Goal: Submit feedback/report problem: Submit feedback/report problem

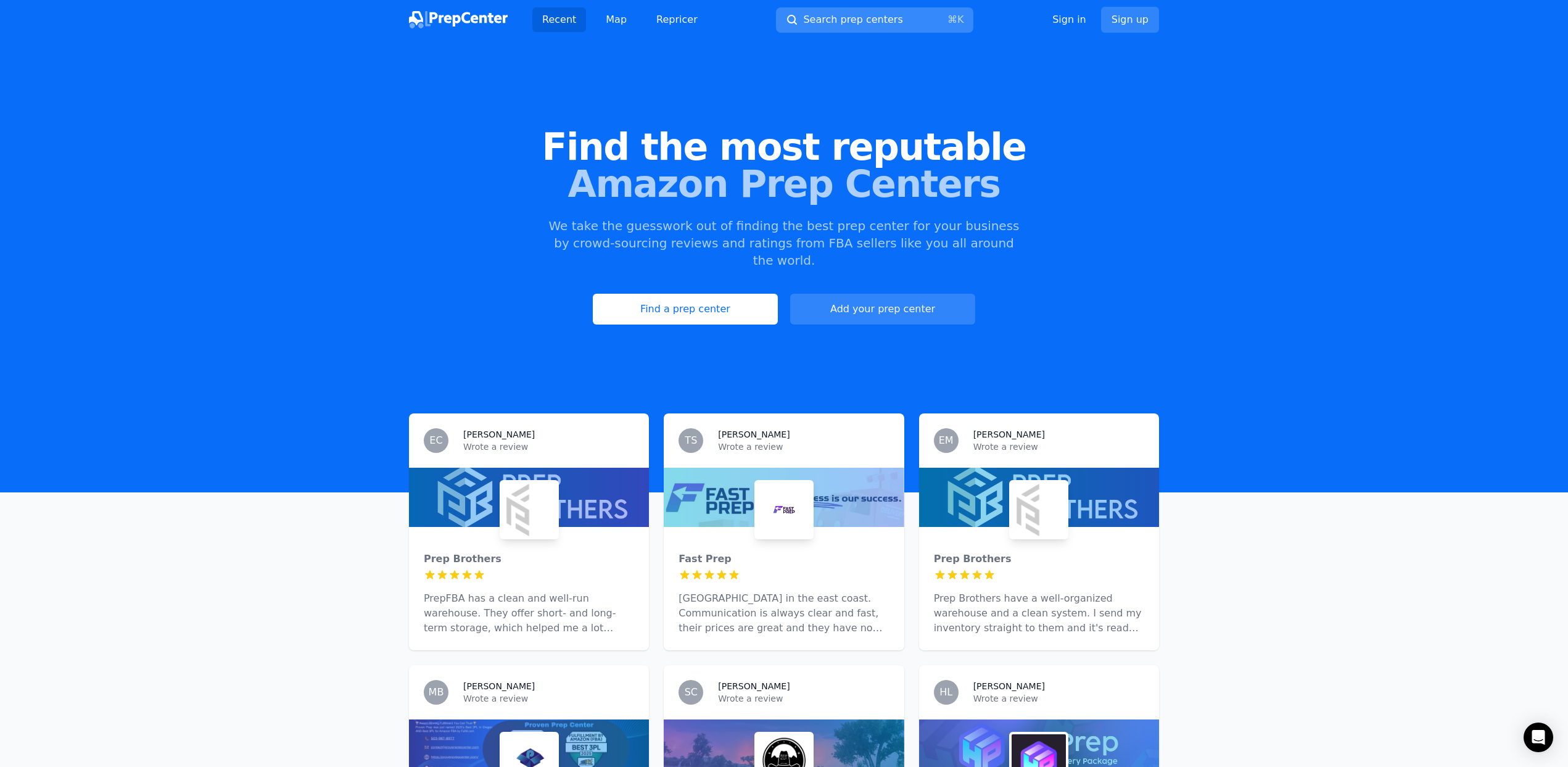
click at [834, 18] on span "Search prep centers" at bounding box center [852, 20] width 99 height 15
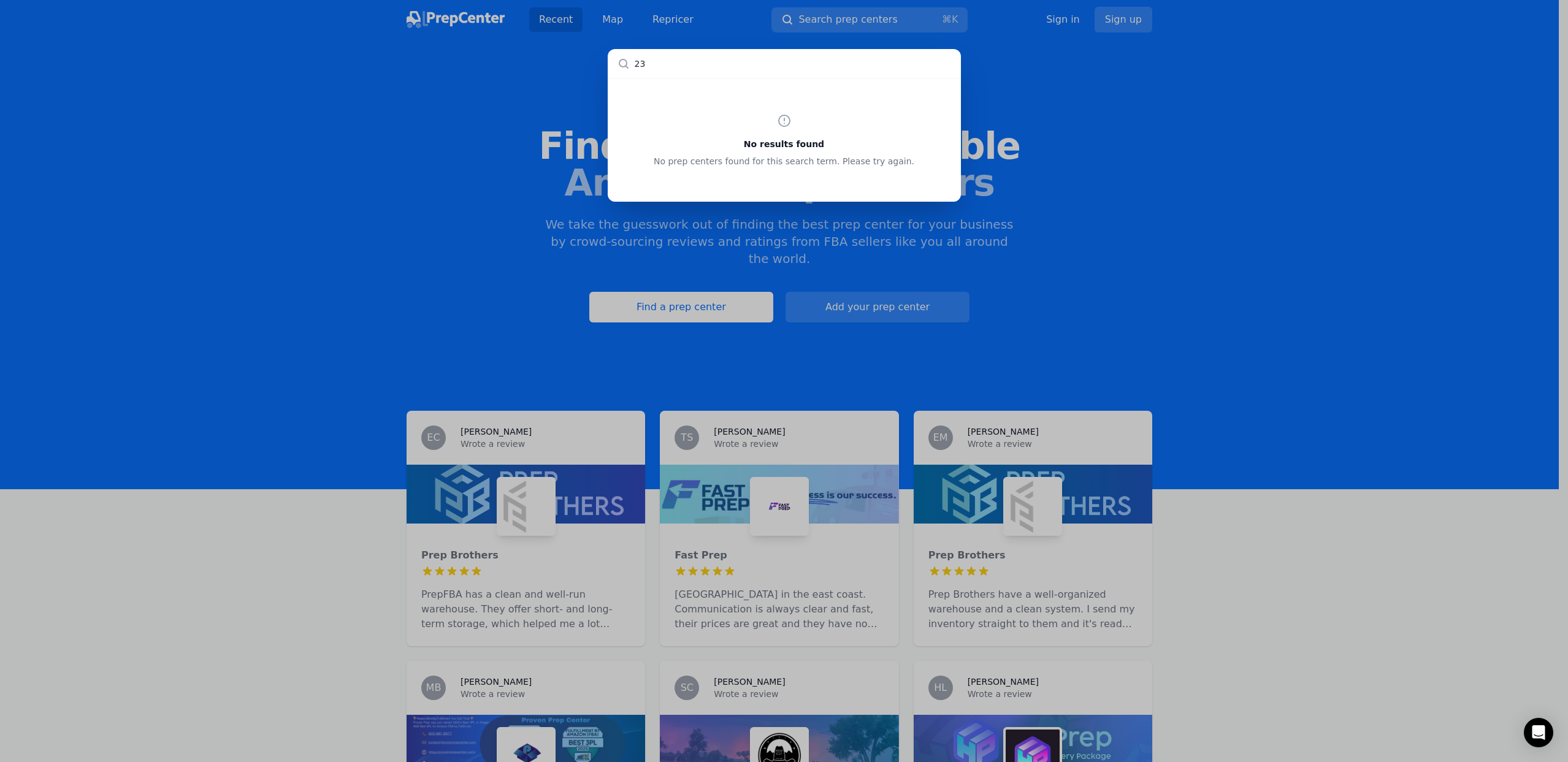
type input "232"
click at [716, 45] on div "No results found No prep centers found for this search term. Please try again." at bounding box center [784, 381] width 1568 height 762
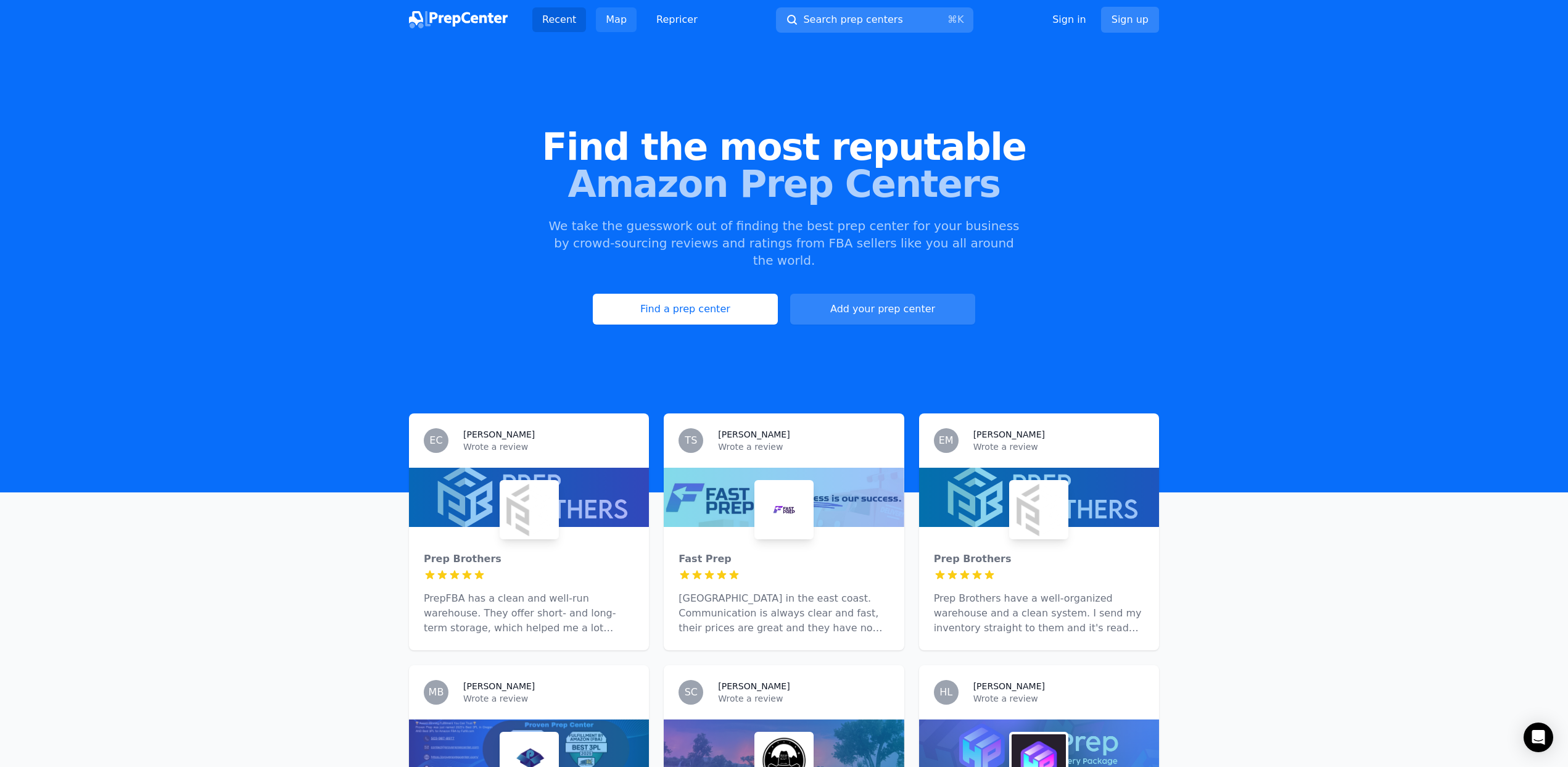
click at [620, 29] on link "Map" at bounding box center [616, 20] width 41 height 25
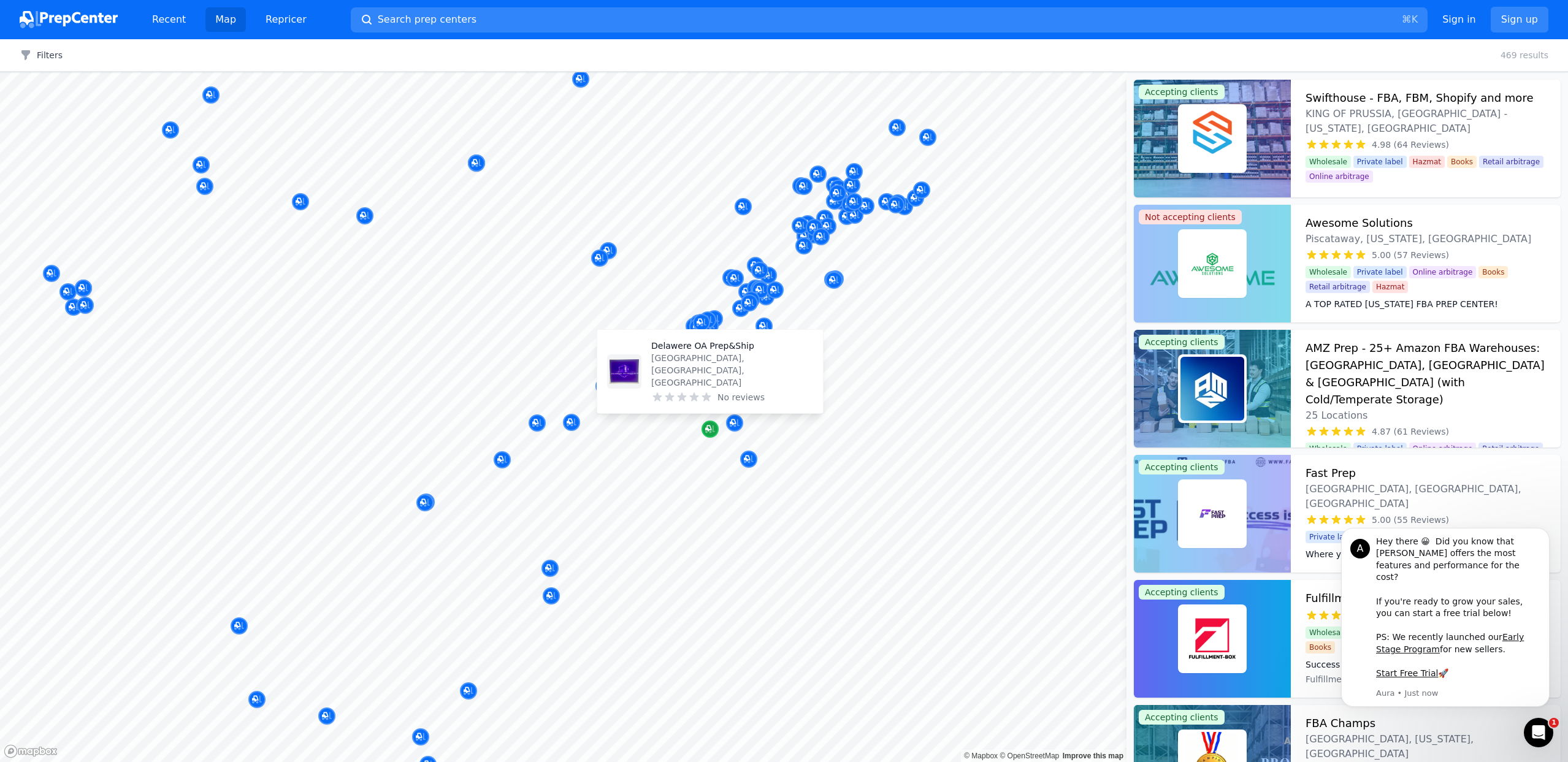
click at [708, 429] on icon "Map marker" at bounding box center [708, 429] width 6 height 6
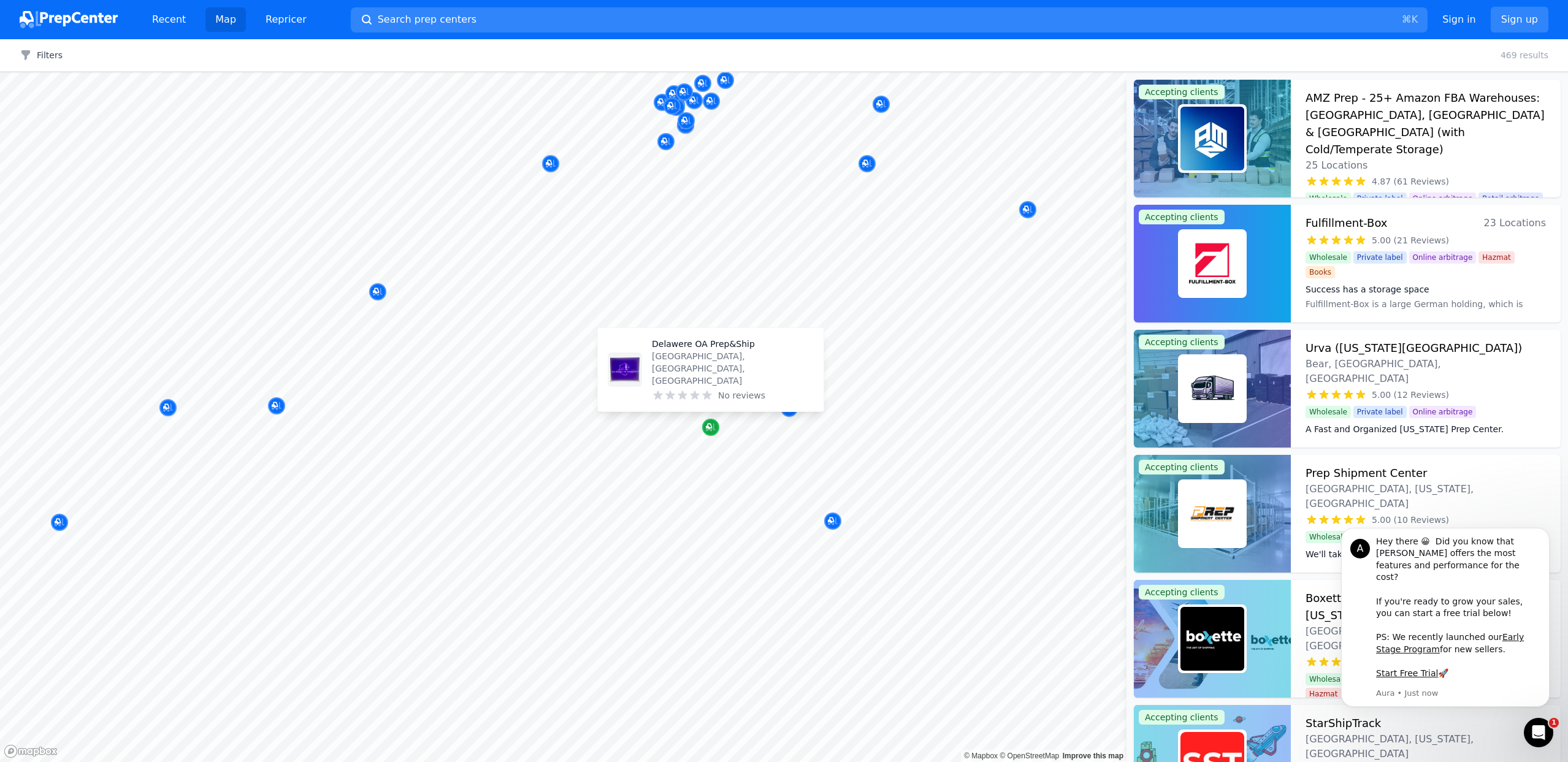
click at [706, 426] on icon "Map marker" at bounding box center [710, 427] width 10 height 12
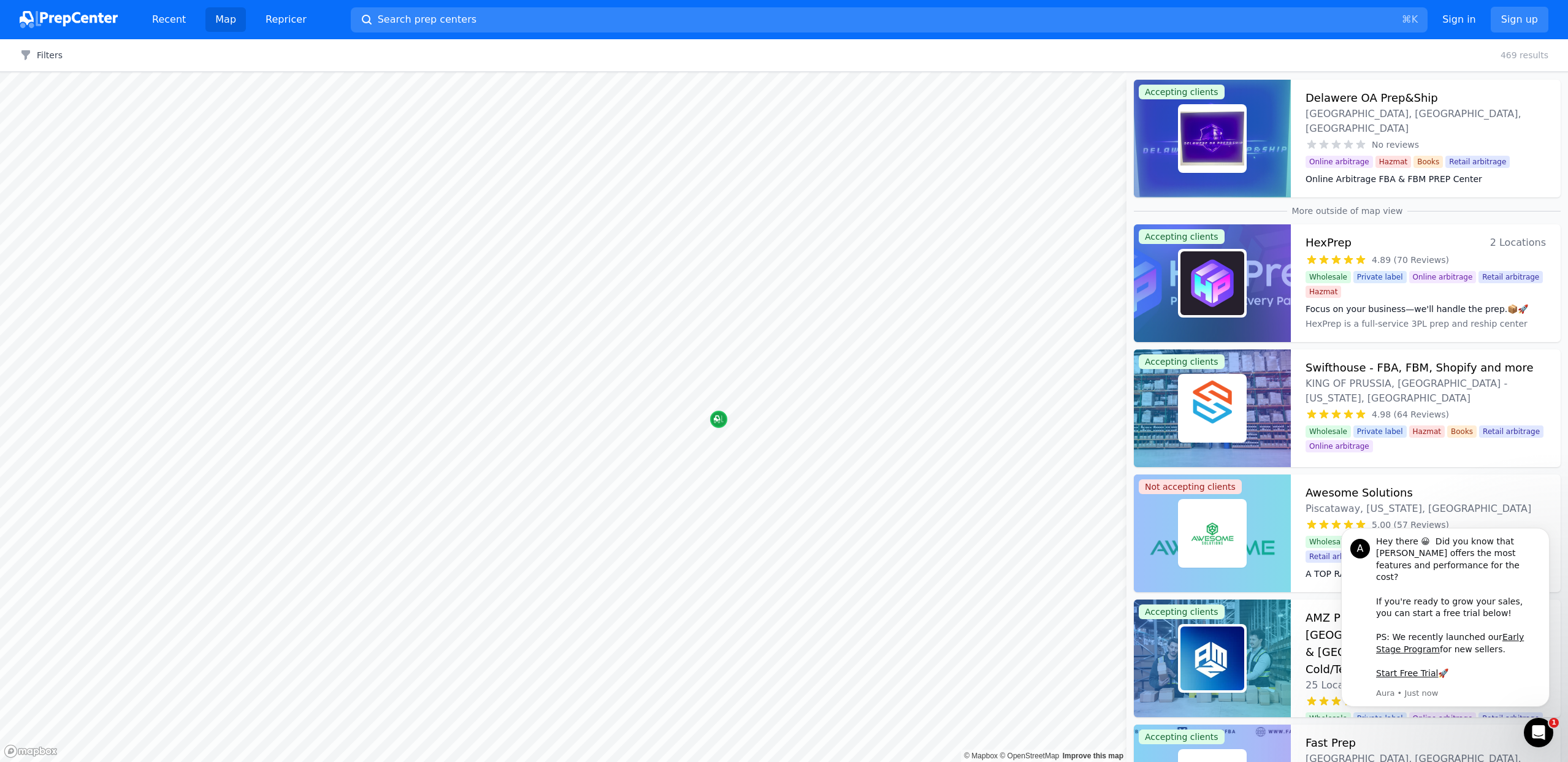
click at [715, 426] on div "Map marker" at bounding box center [718, 419] width 17 height 17
click at [721, 418] on div at bounding box center [727, 417] width 236 height 10
click at [718, 421] on div at bounding box center [727, 417] width 236 height 10
click at [720, 420] on div at bounding box center [727, 417] width 236 height 10
click at [718, 422] on icon "Map marker" at bounding box center [718, 419] width 10 height 8
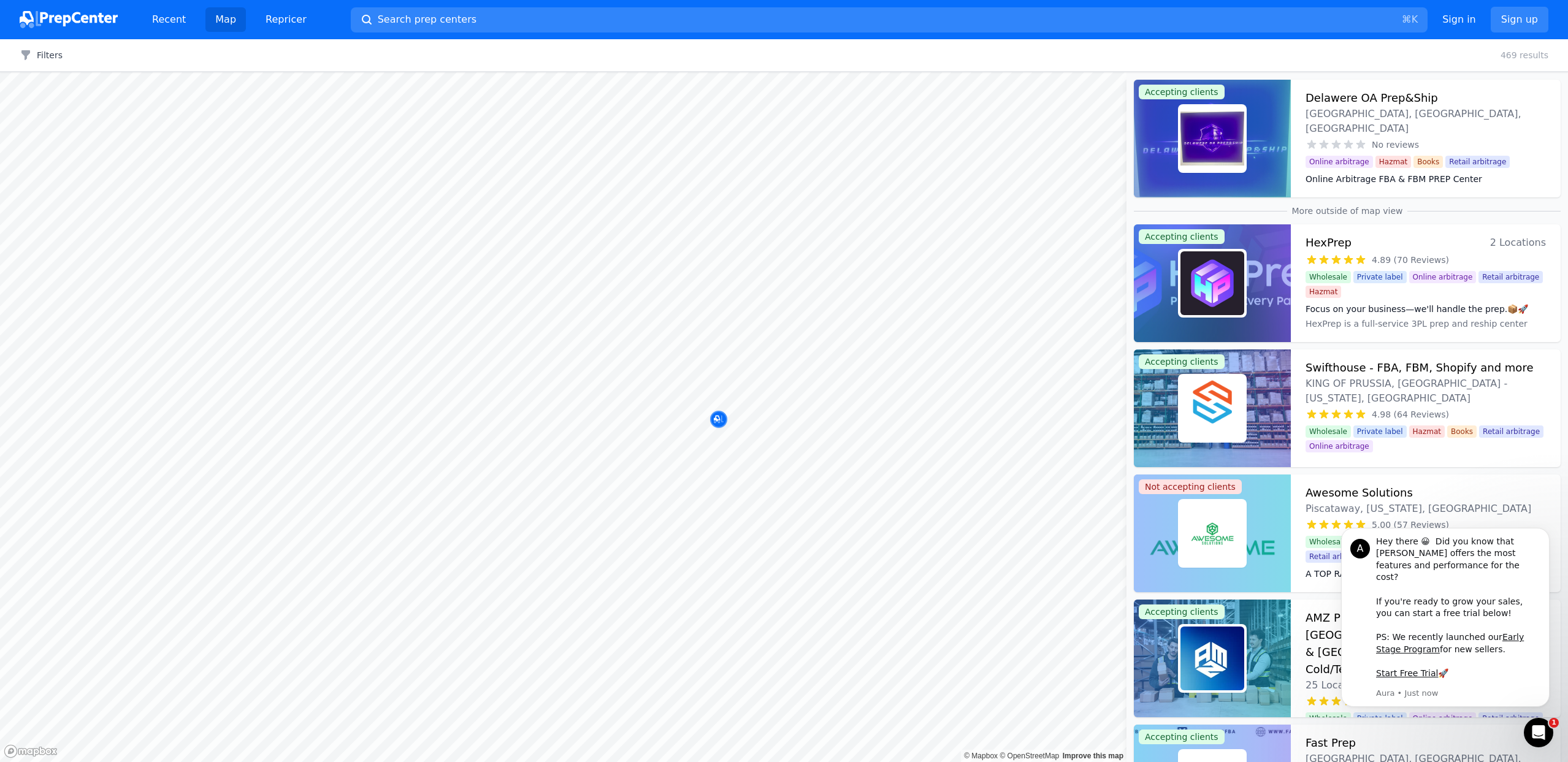
click at [718, 417] on div at bounding box center [727, 417] width 236 height 10
click at [718, 422] on icon "Map marker" at bounding box center [718, 419] width 10 height 8
click at [717, 418] on div at bounding box center [727, 417] width 236 height 10
click at [740, 388] on div at bounding box center [715, 387] width 236 height 10
click at [741, 388] on div at bounding box center [715, 387] width 236 height 10
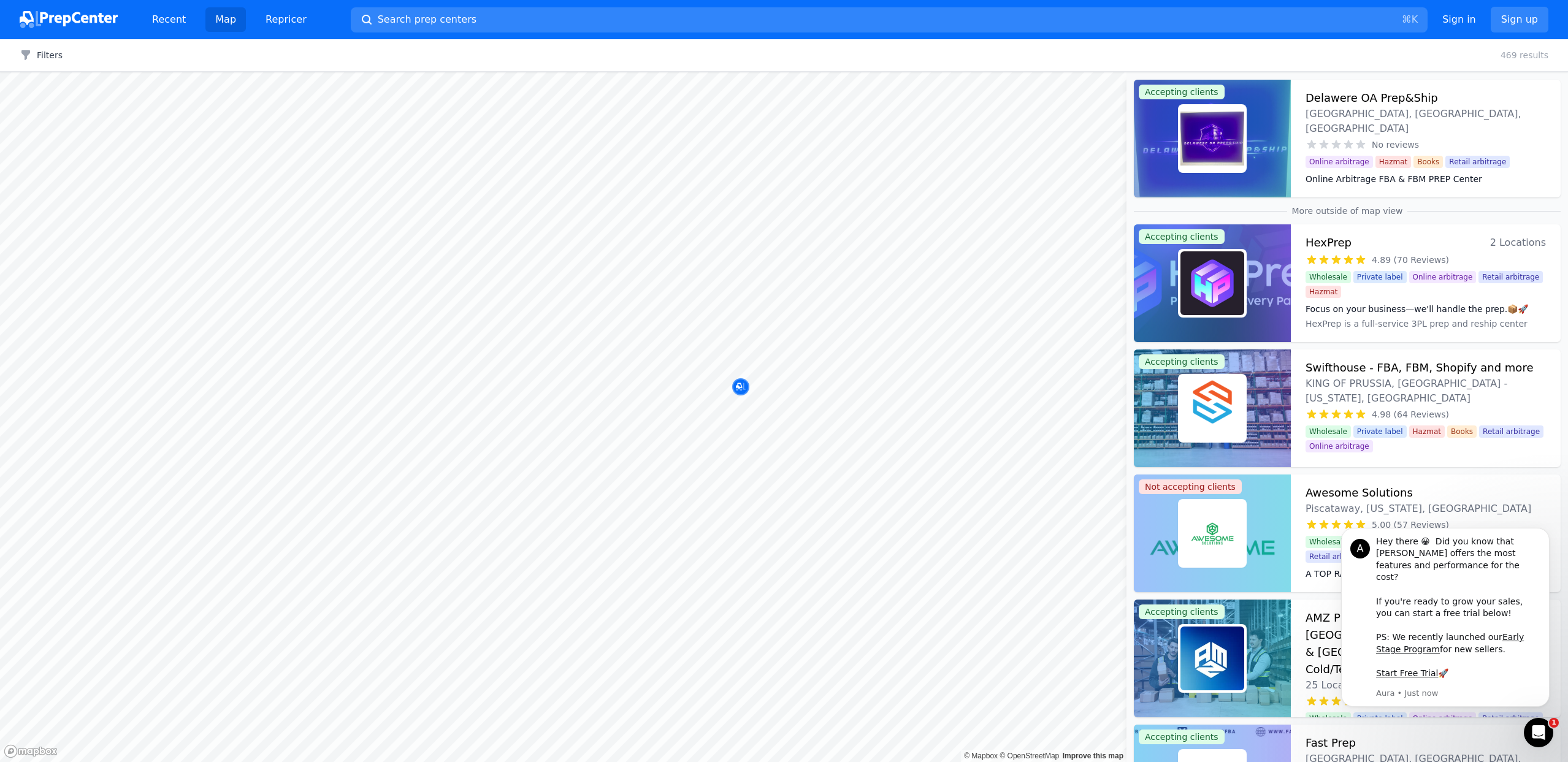
click at [753, 380] on div at bounding box center [702, 380] width 236 height 10
click at [1338, 95] on h3 "Delawere OA Prep&Ship" at bounding box center [1372, 98] width 133 height 17
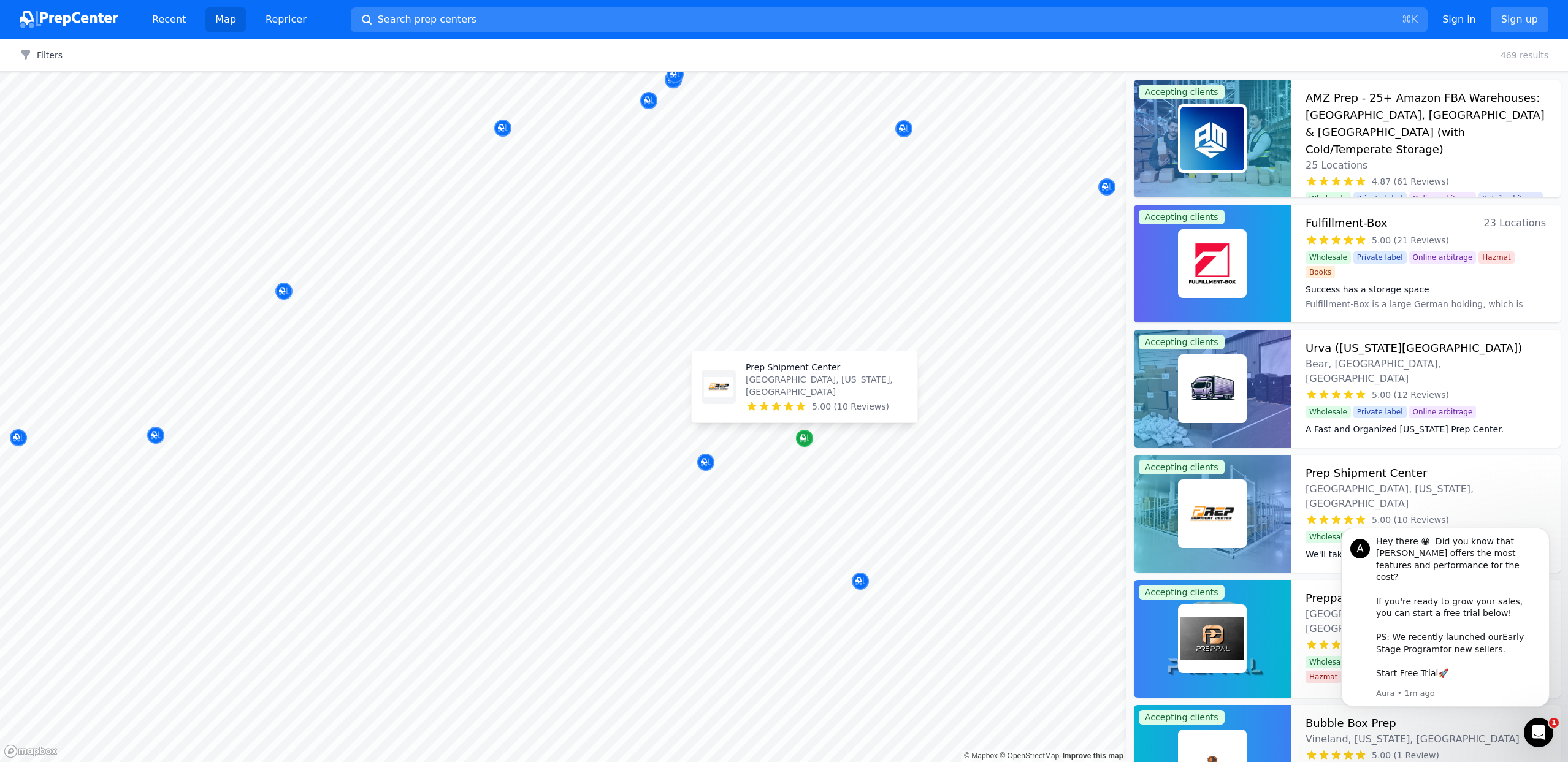
click at [805, 435] on icon "Map marker" at bounding box center [804, 438] width 10 height 12
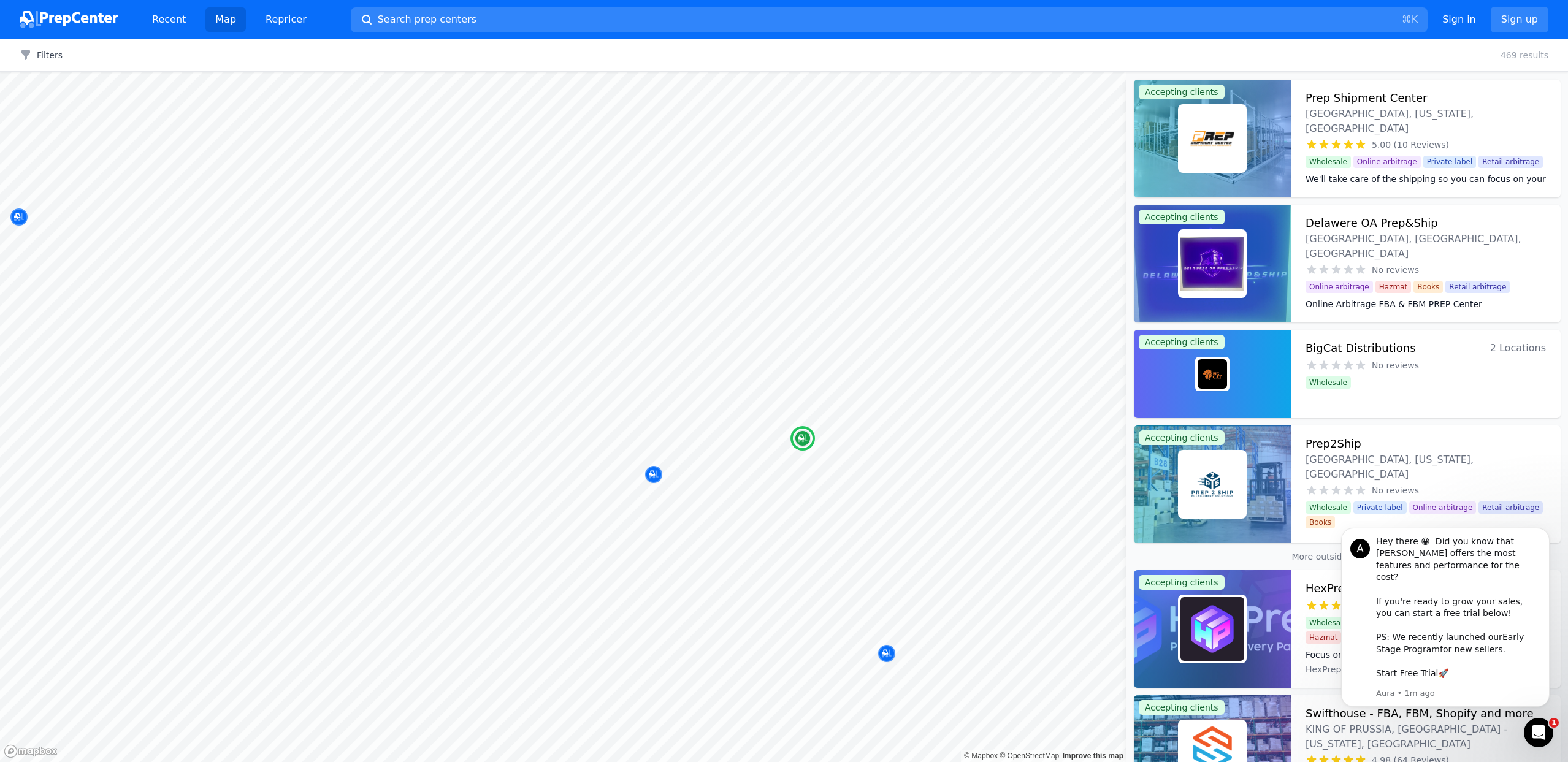
click at [1352, 107] on div "Prep Shipment Center [GEOGRAPHIC_DATA], [US_STATE], [GEOGRAPHIC_DATA] 5.00 (10 …" at bounding box center [1426, 139] width 270 height 118
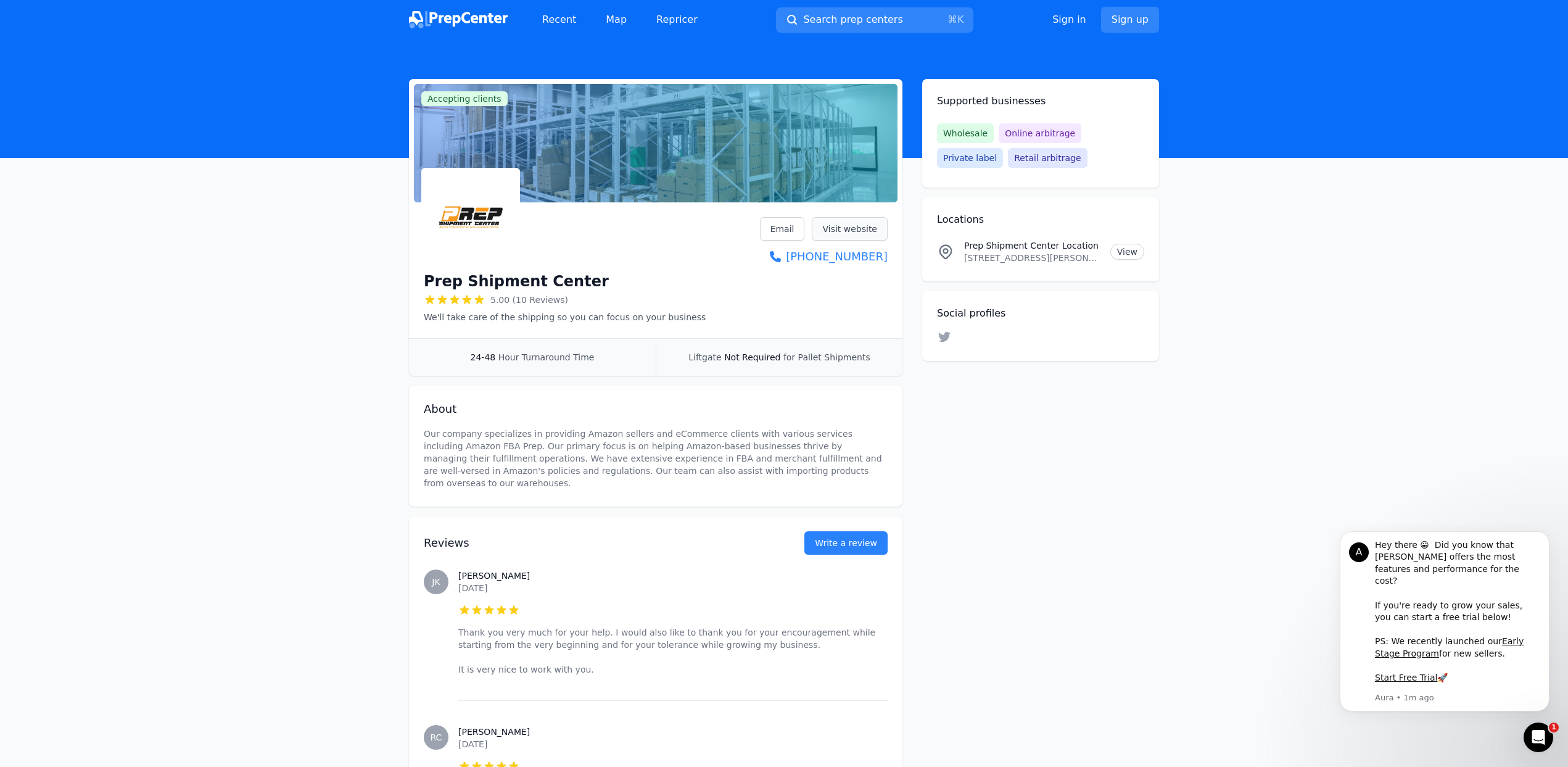
click at [840, 232] on link "Visit website" at bounding box center [849, 228] width 76 height 23
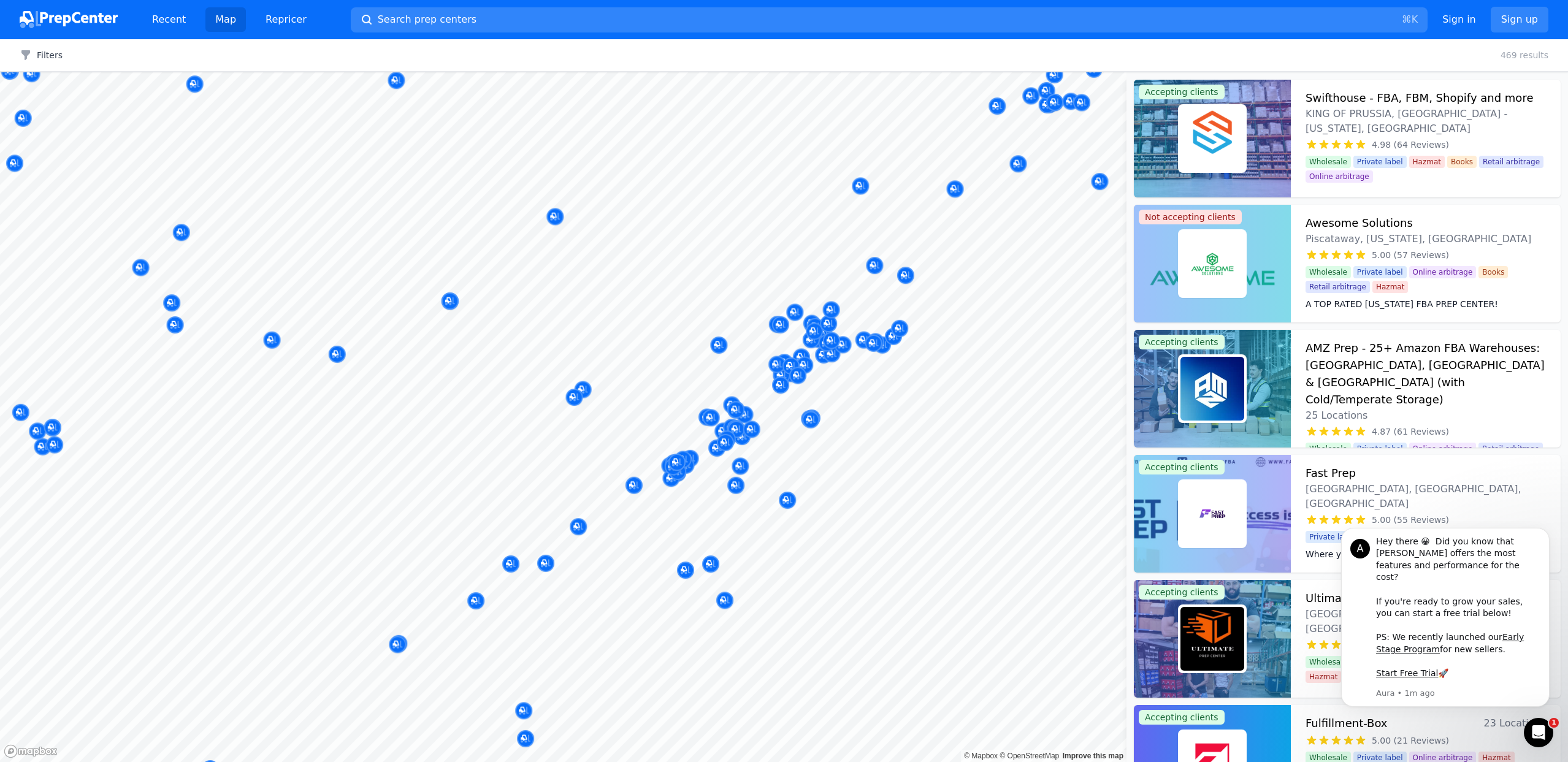
click at [719, 459] on body "Recent Map Repricer Search prep centers ⌘ K Open main menu Sign in Sign up Filt…" at bounding box center [784, 381] width 1568 height 762
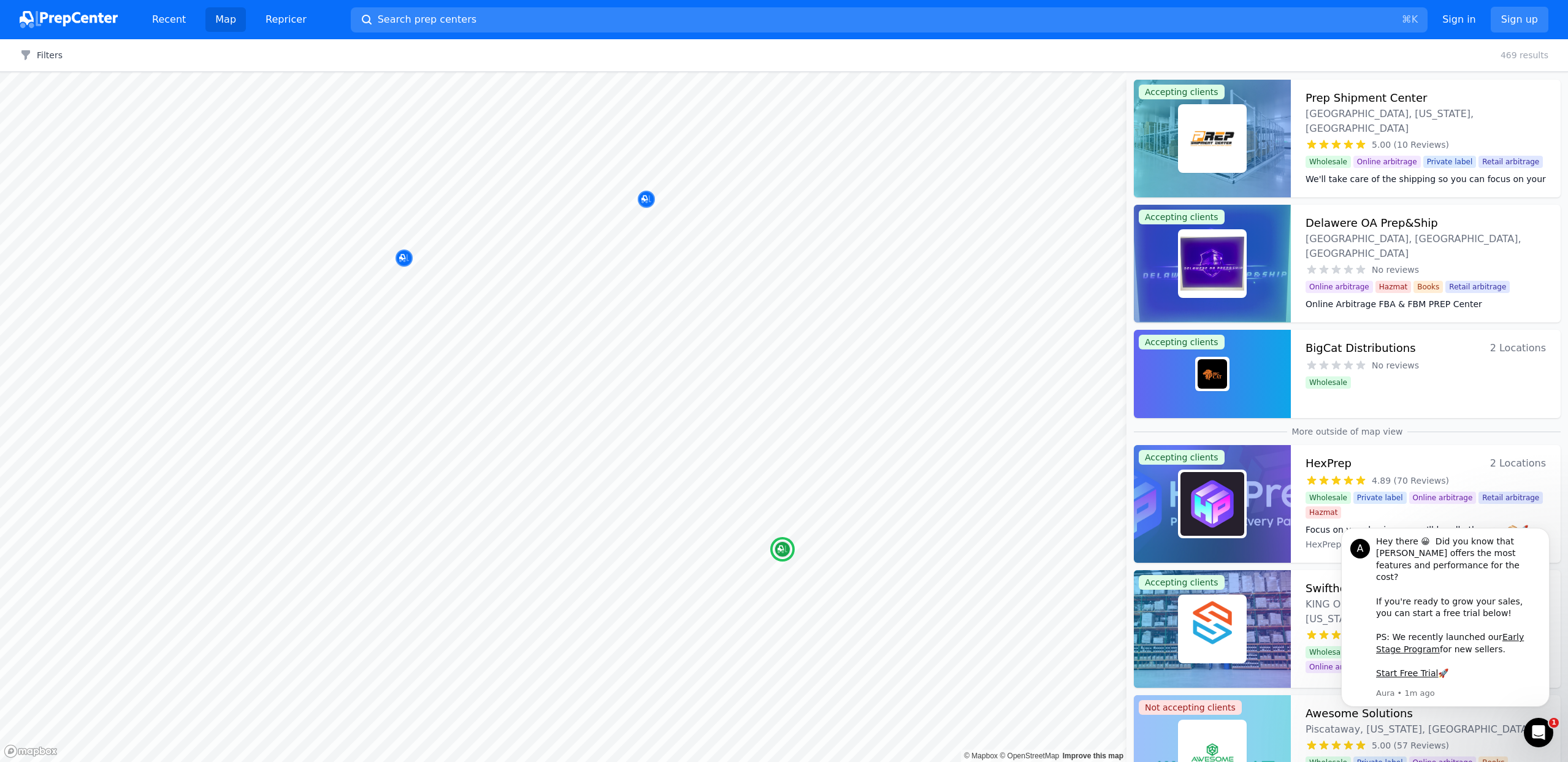
click at [1353, 353] on h3 "BigCat Distributions" at bounding box center [1361, 347] width 110 height 17
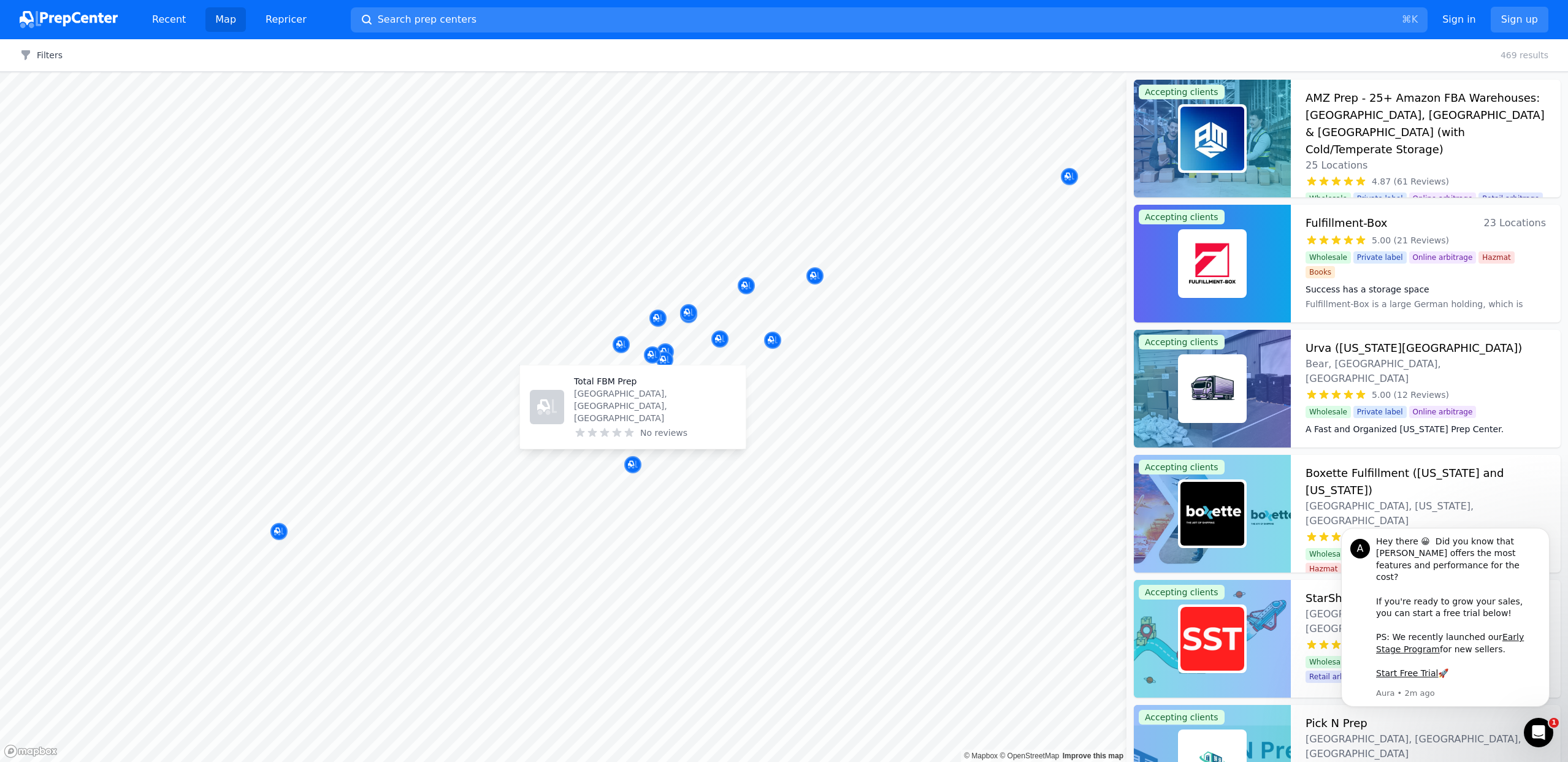
click at [624, 422] on p "[GEOGRAPHIC_DATA], [GEOGRAPHIC_DATA], [GEOGRAPHIC_DATA]" at bounding box center [654, 406] width 162 height 37
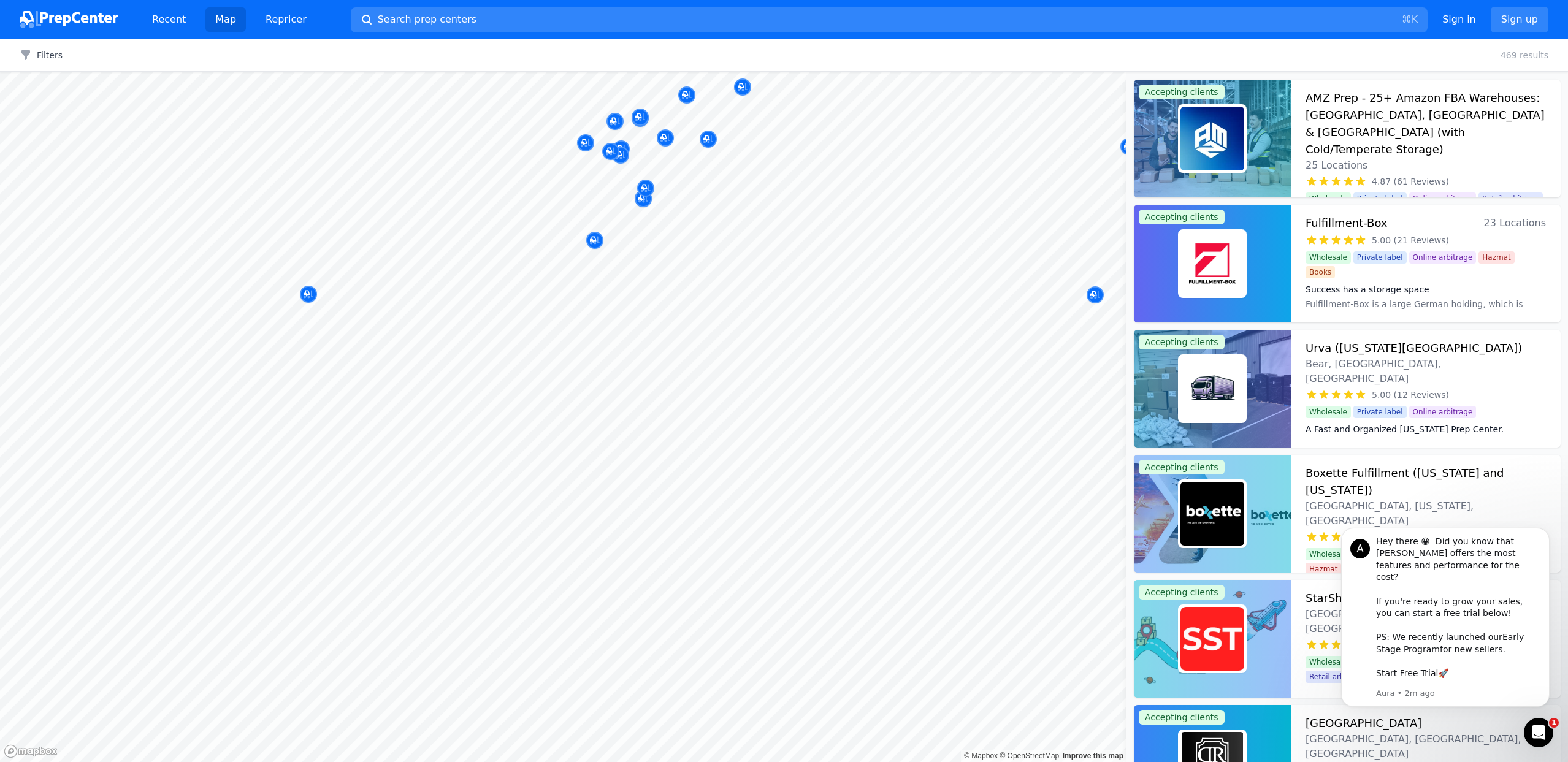
click at [761, 249] on body "Recent Map Repricer Search prep centers ⌘ K Open main menu Sign in Sign up Filt…" at bounding box center [784, 381] width 1568 height 762
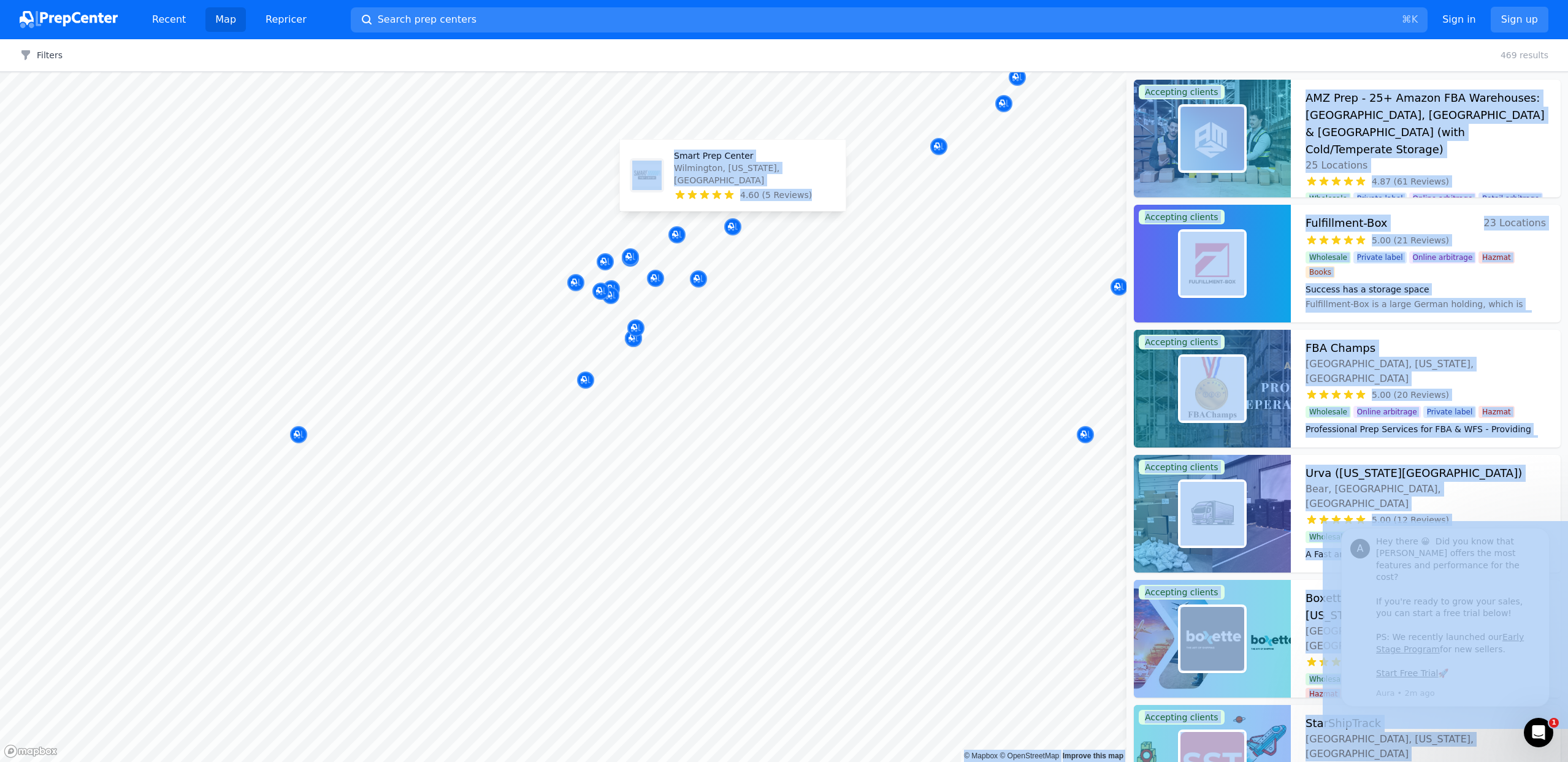
click at [736, 162] on p "Smart Prep Center" at bounding box center [754, 156] width 162 height 12
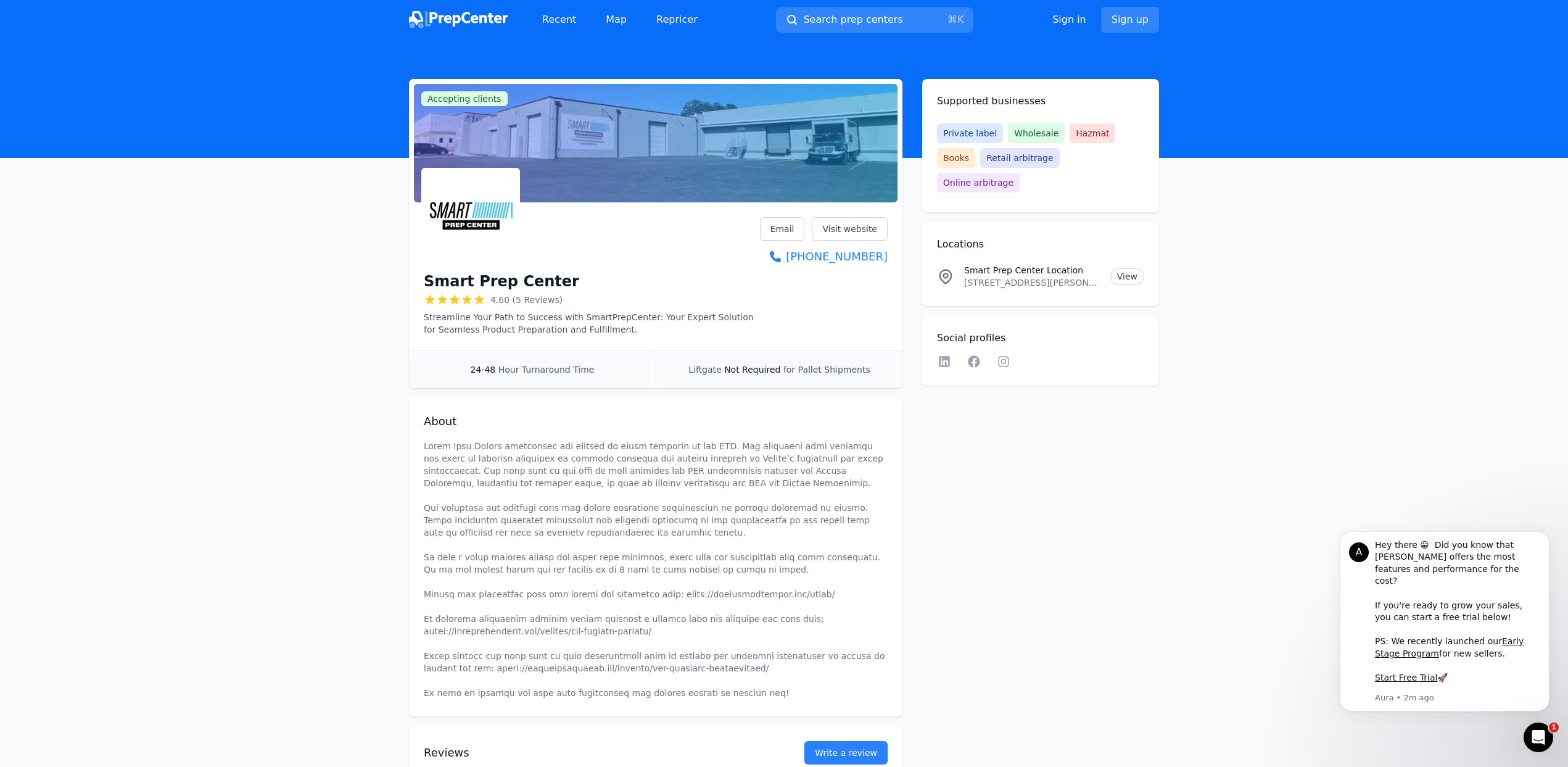
click at [782, 279] on div "Smart Prep Center 4.60 (5 Reviews) Streamline Your Path to Success with SmartPr…" at bounding box center [656, 276] width 464 height 119
click at [834, 230] on link "Visit website" at bounding box center [849, 228] width 76 height 23
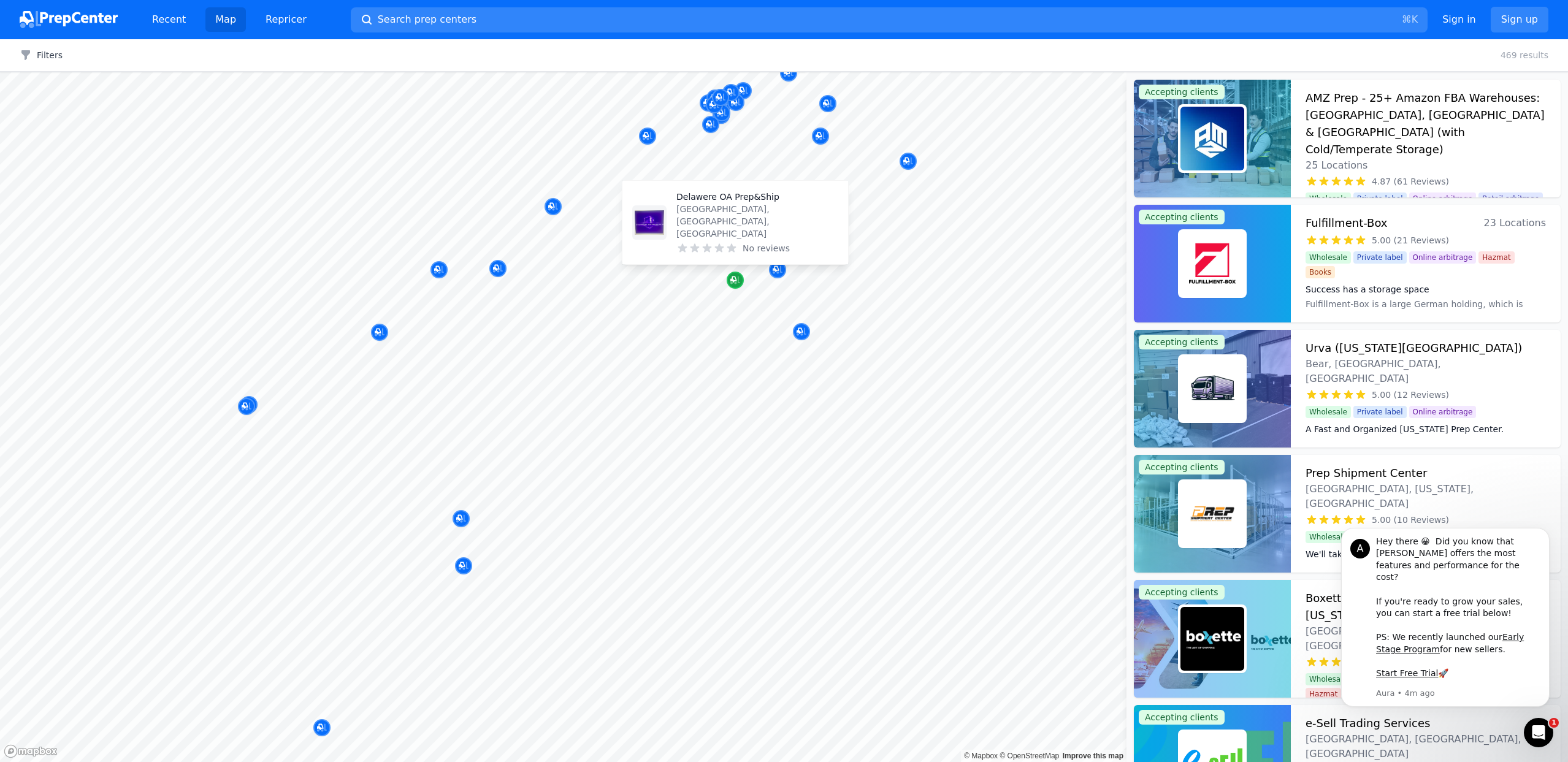
click at [733, 283] on icon "Map marker" at bounding box center [735, 280] width 10 height 12
click at [722, 239] on div "Delawere OA Prep&Ship Bridgeville, DE, US No reviews" at bounding box center [757, 222] width 162 height 63
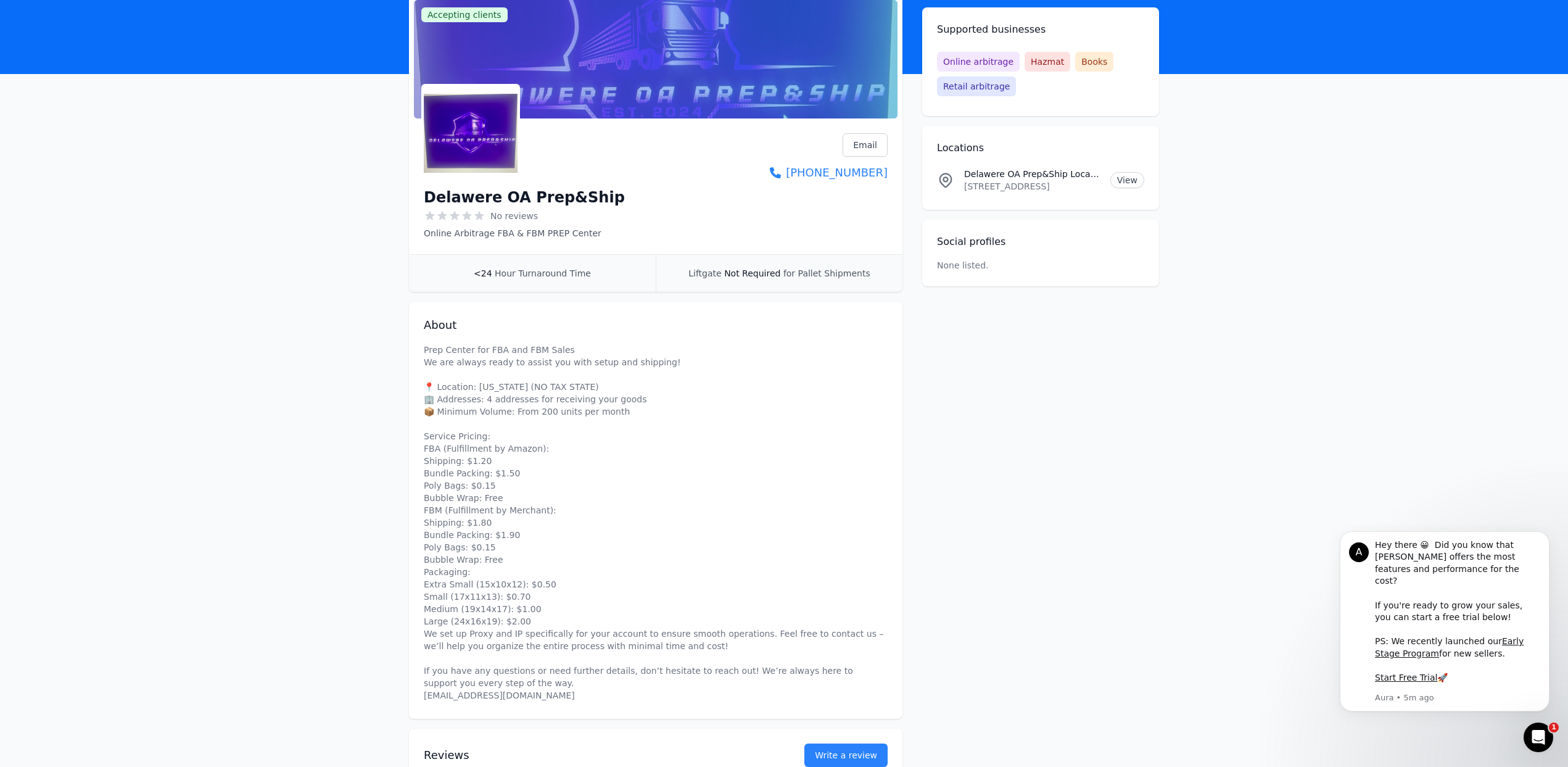
scroll to position [203, 0]
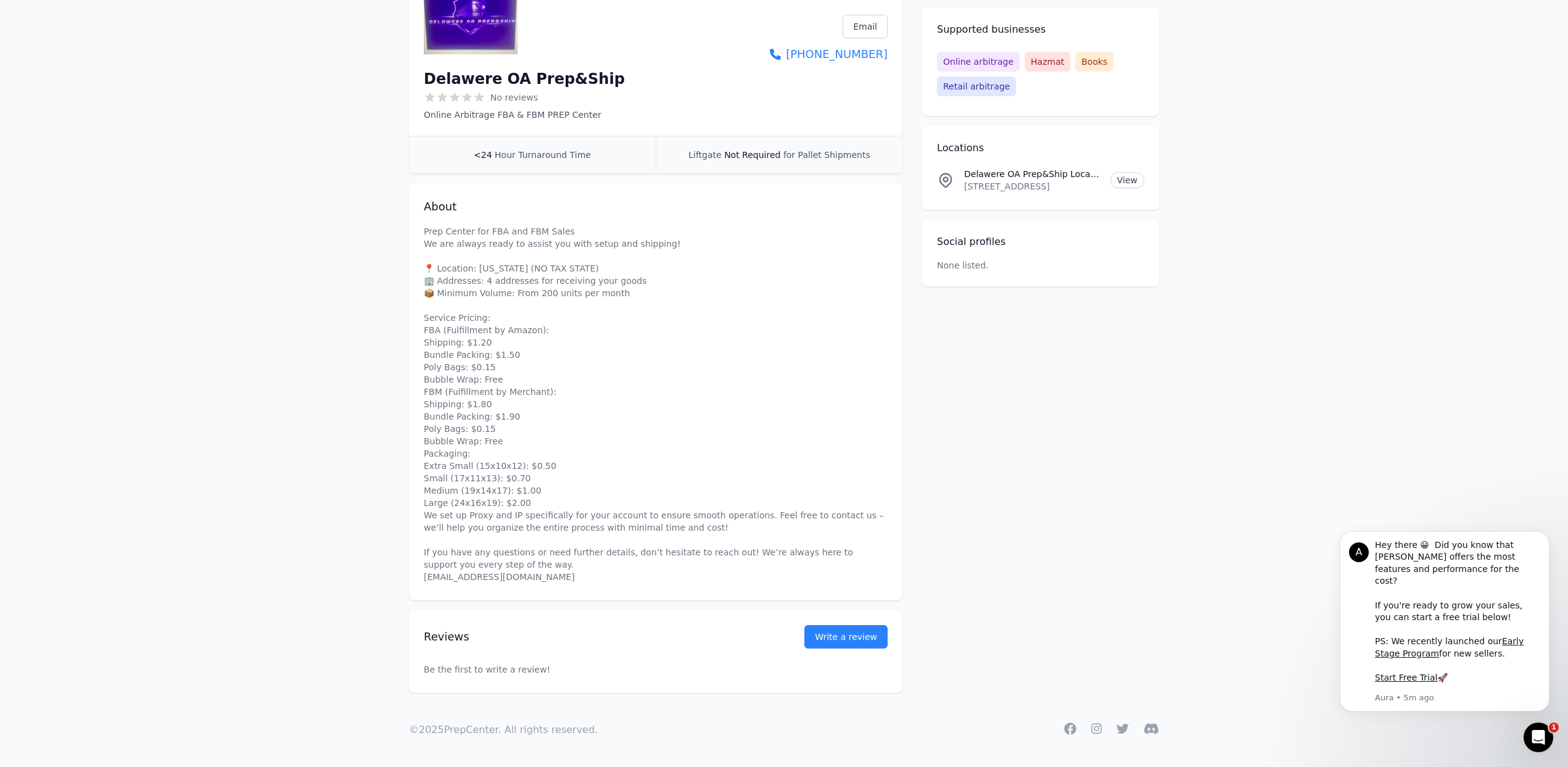
drag, startPoint x: 490, startPoint y: 581, endPoint x: 526, endPoint y: 580, distance: 36.0
click at [526, 580] on p "Prep Center for FBA and FBM Sales We are always ready to assist you with setup …" at bounding box center [656, 404] width 464 height 358
drag, startPoint x: 524, startPoint y: 578, endPoint x: 473, endPoint y: 576, distance: 51.0
click at [473, 576] on p "Prep Center for FBA and FBM Sales We are always ready to assist you with setup …" at bounding box center [656, 404] width 464 height 358
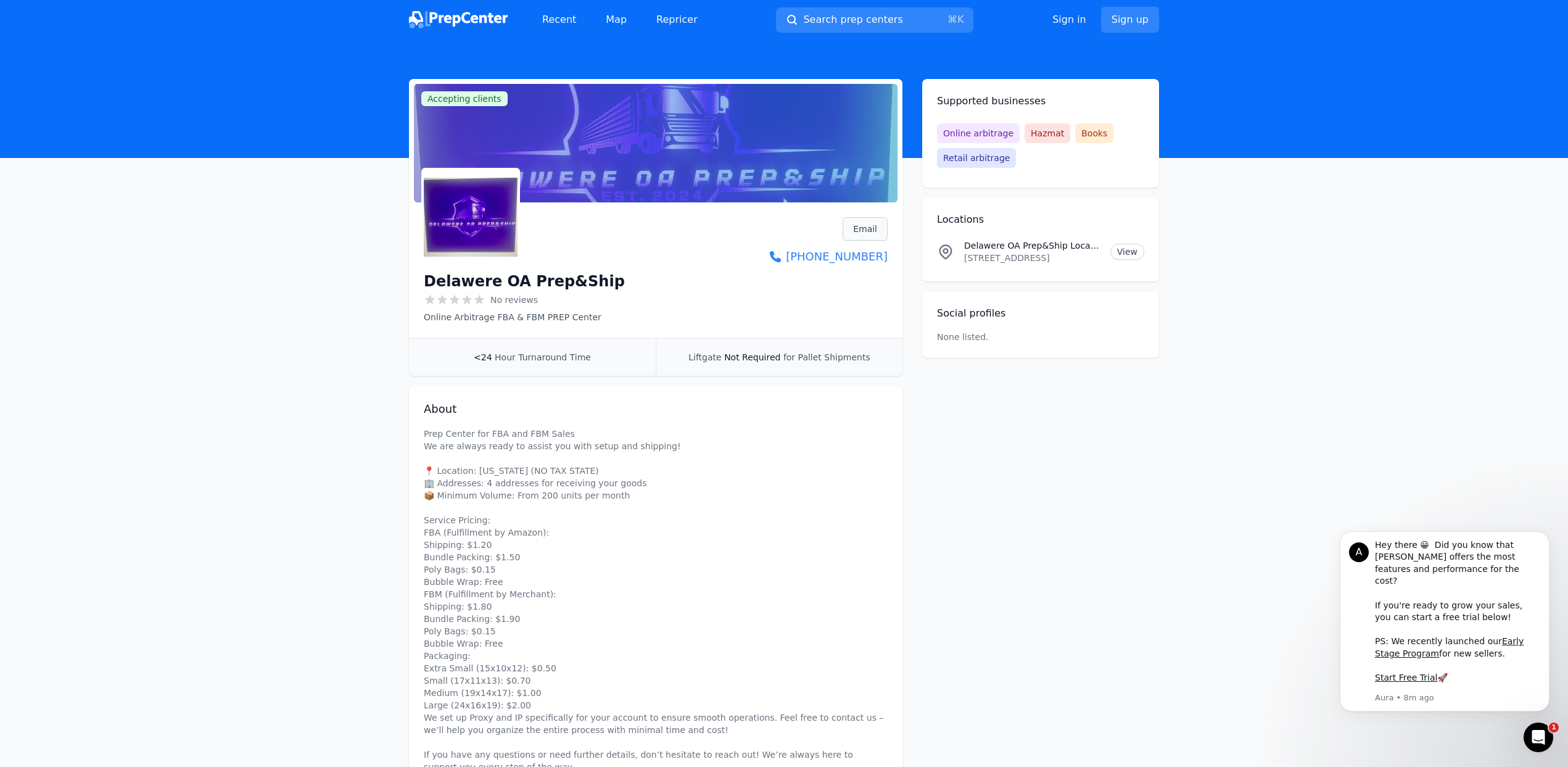
click at [857, 226] on link "Email" at bounding box center [865, 228] width 45 height 23
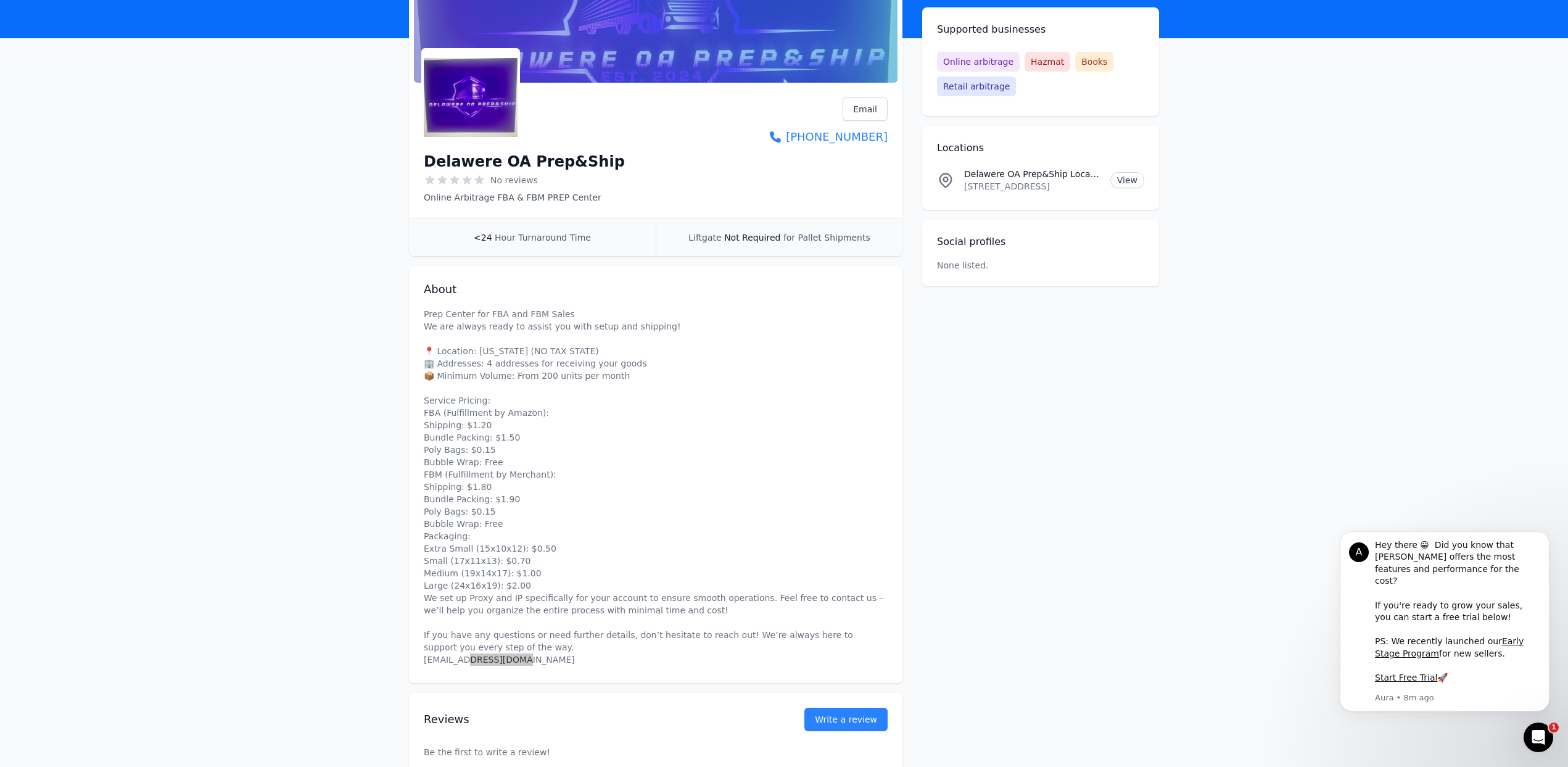
scroll to position [203, 0]
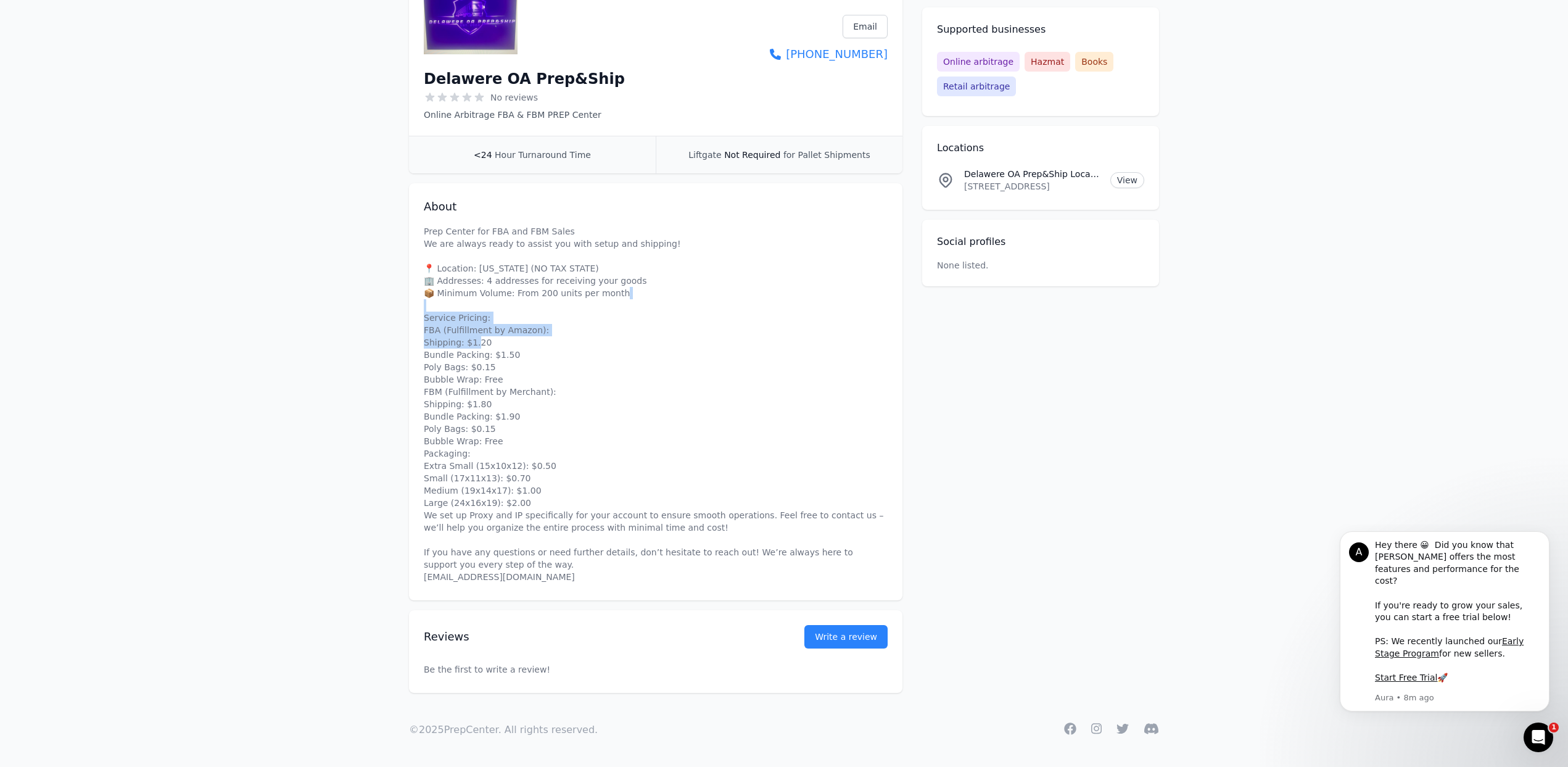
drag, startPoint x: 424, startPoint y: 320, endPoint x: 487, endPoint y: 344, distance: 67.4
click at [487, 344] on p "Prep Center for FBA and FBM Sales We are always ready to assist you with setup …" at bounding box center [656, 404] width 464 height 358
click at [584, 308] on p "Prep Center for FBA and FBM Sales We are always ready to assist you with setup …" at bounding box center [656, 404] width 464 height 358
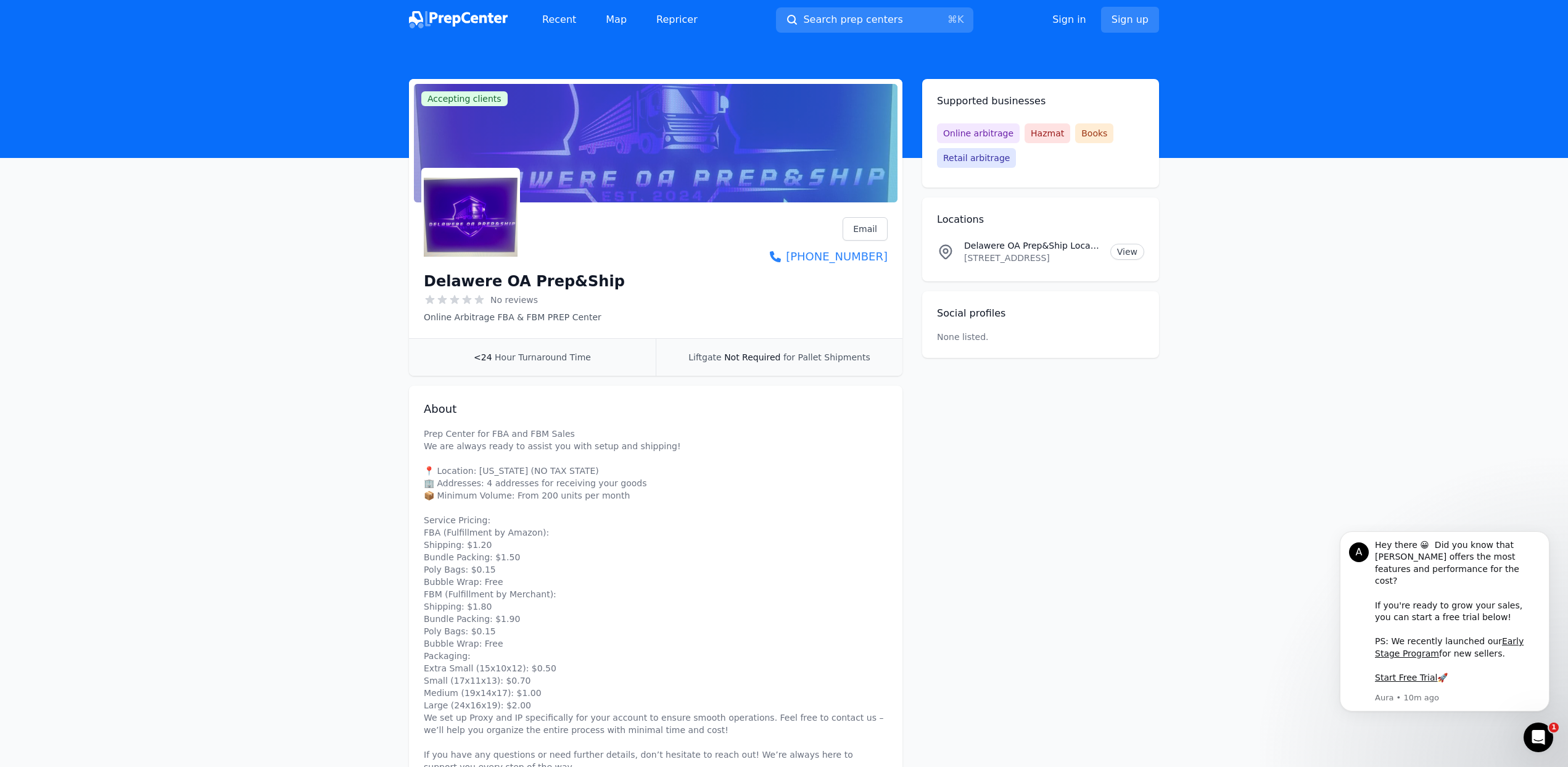
click at [319, 131] on main "Accepting clients Claim business Delawere OA Prep&Ship No reviews Online Arbitr…" at bounding box center [784, 487] width 1568 height 817
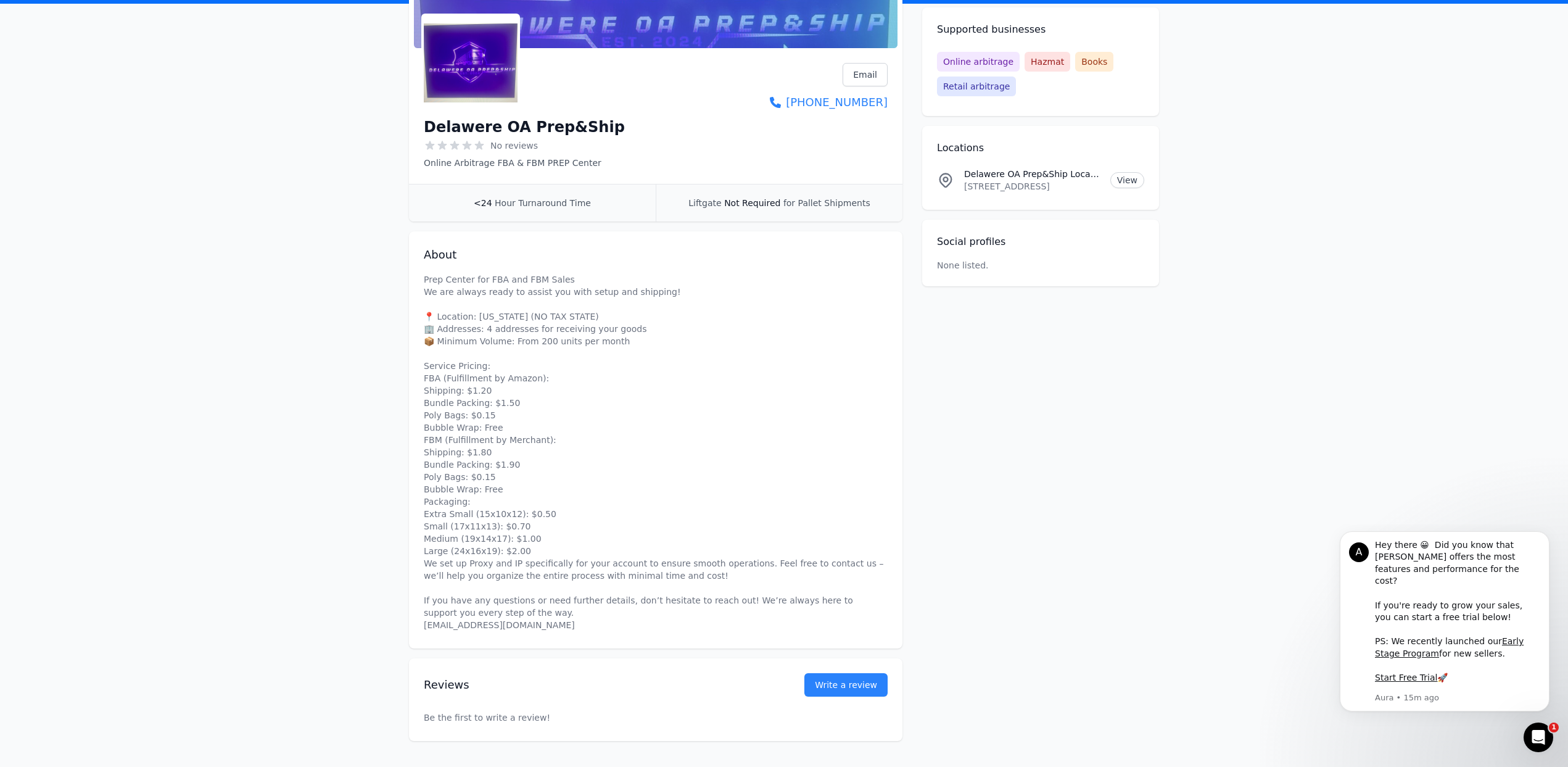
scroll to position [203, 0]
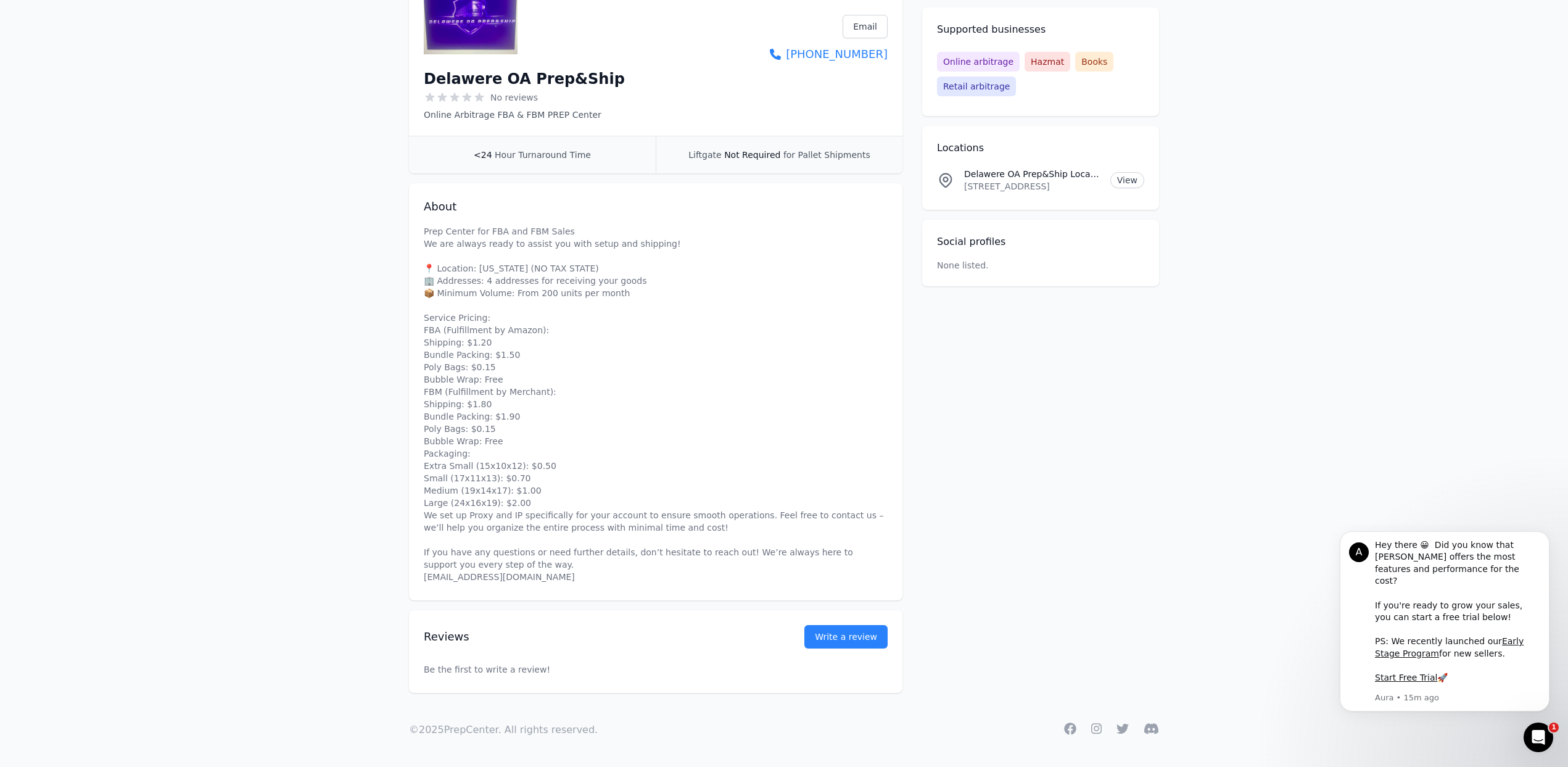
click at [1528, 736] on div "Open Intercom Messenger" at bounding box center [1538, 737] width 41 height 41
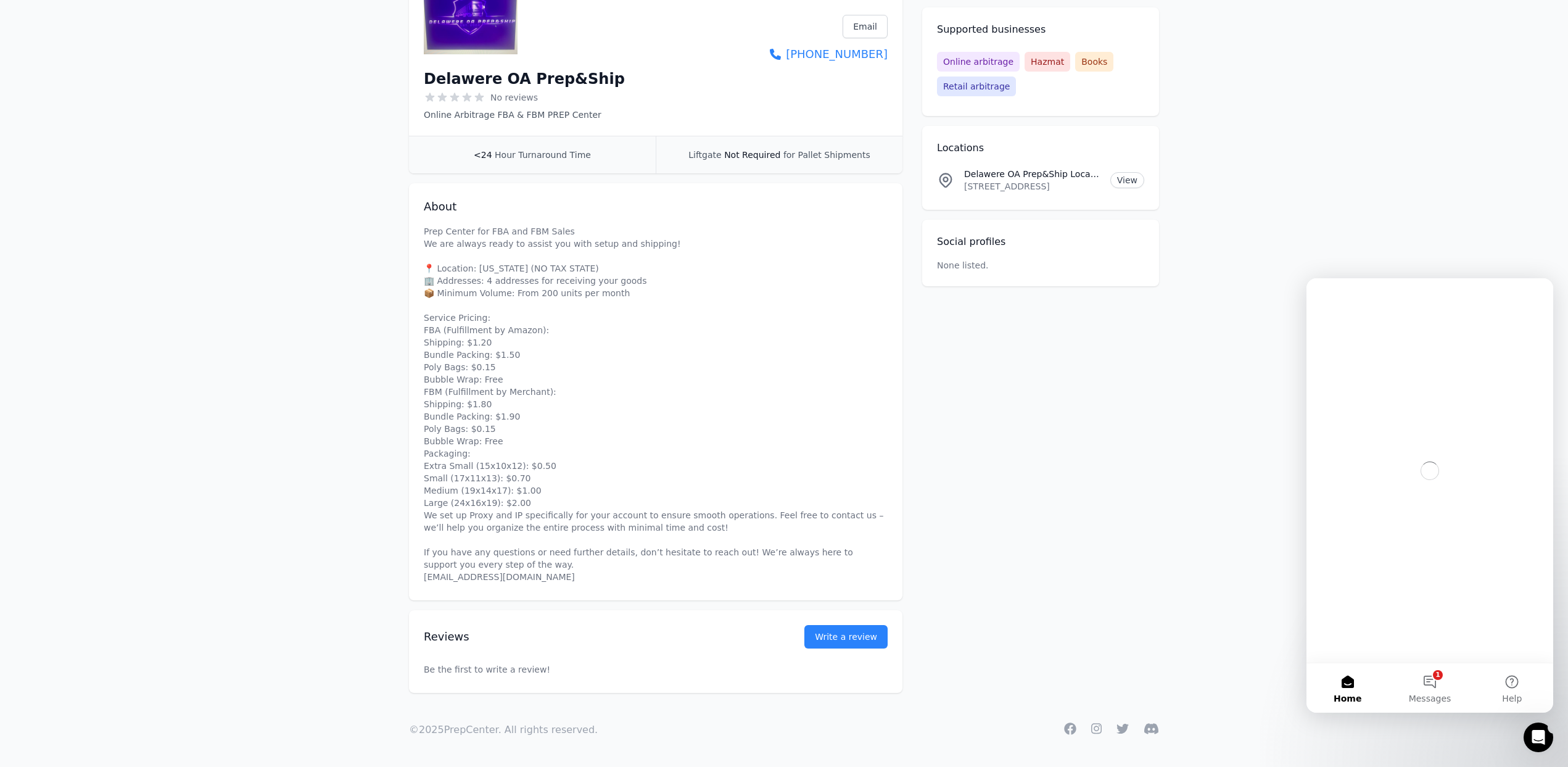
scroll to position [0, 0]
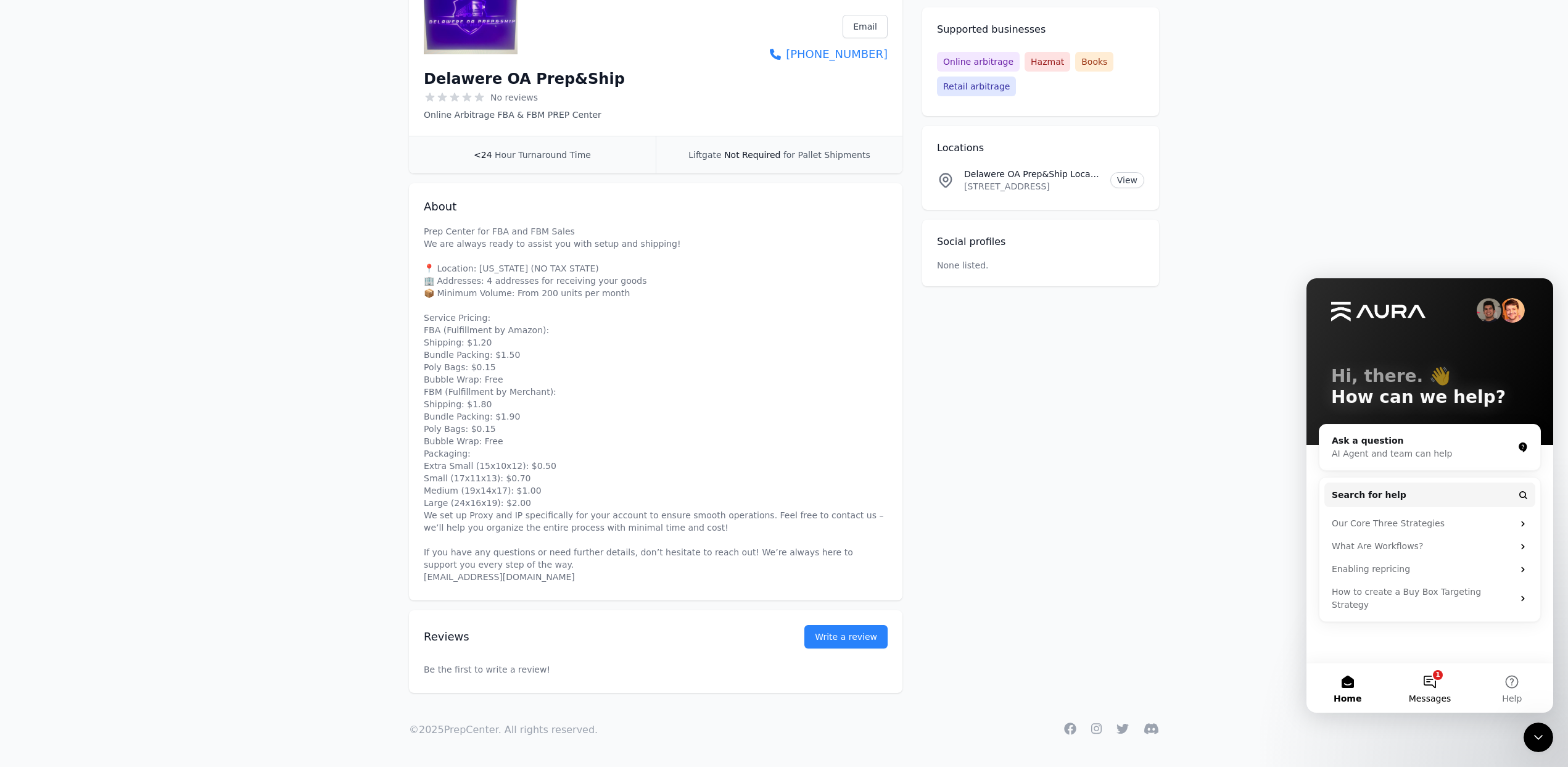
click at [1425, 683] on button "1 Messages" at bounding box center [1428, 688] width 82 height 50
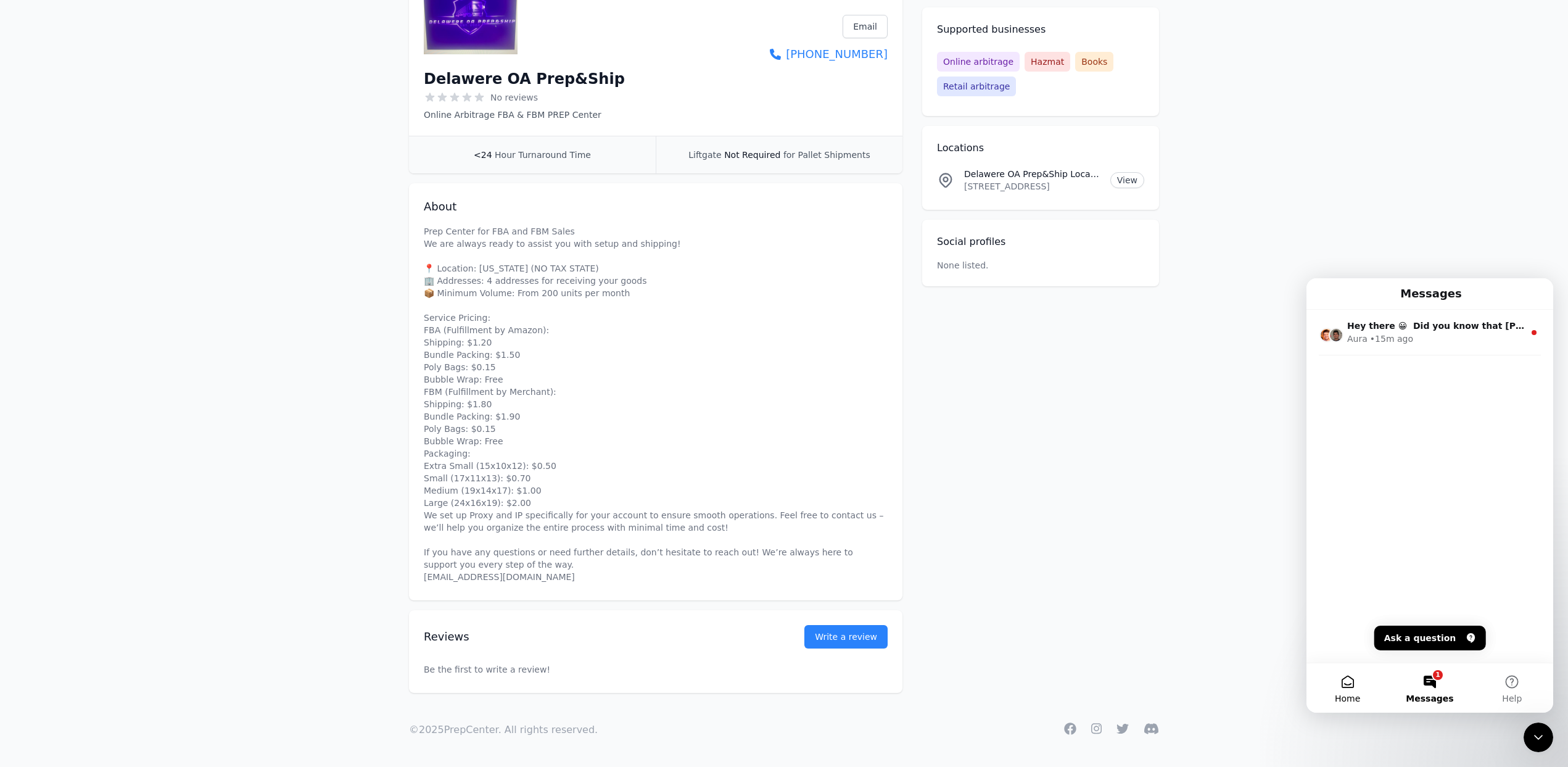
click at [1353, 684] on button "Home" at bounding box center [1347, 688] width 82 height 50
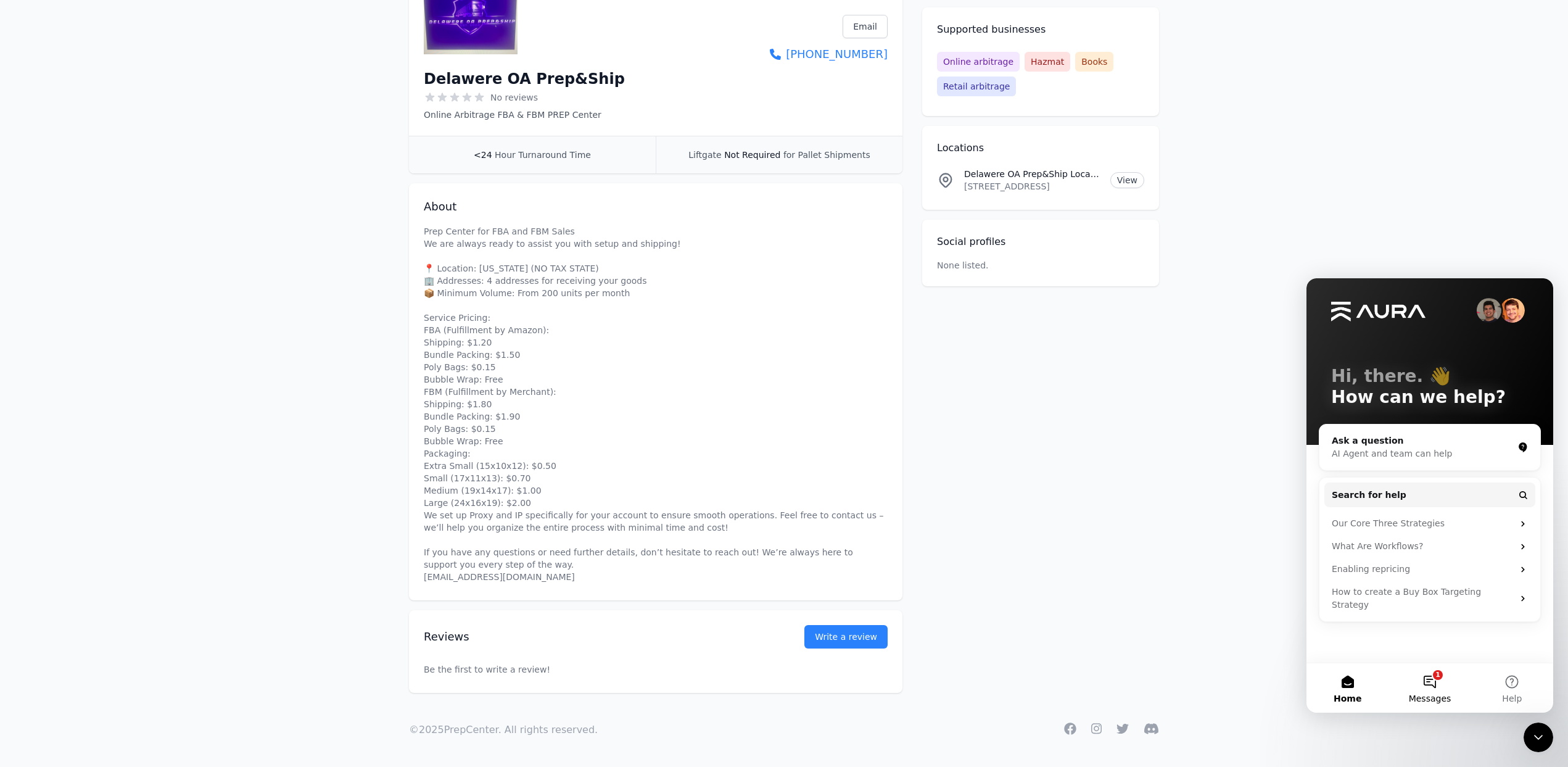
click at [1430, 676] on button "1 Messages" at bounding box center [1428, 688] width 82 height 50
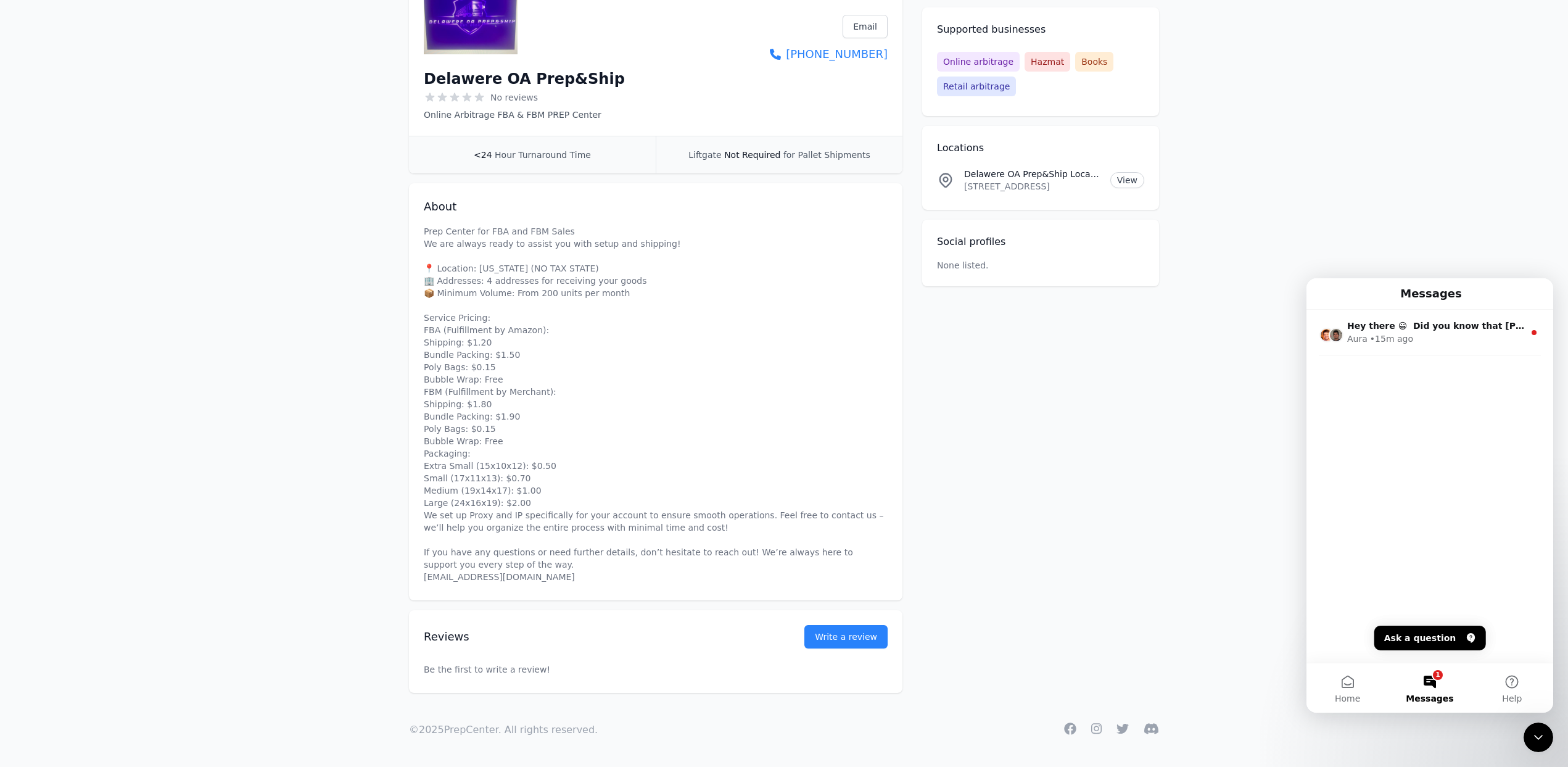
click at [1195, 618] on main "Accepting clients Claim business Delawere OA Prep&Ship No reviews Online Arbitr…" at bounding box center [784, 285] width 1568 height 817
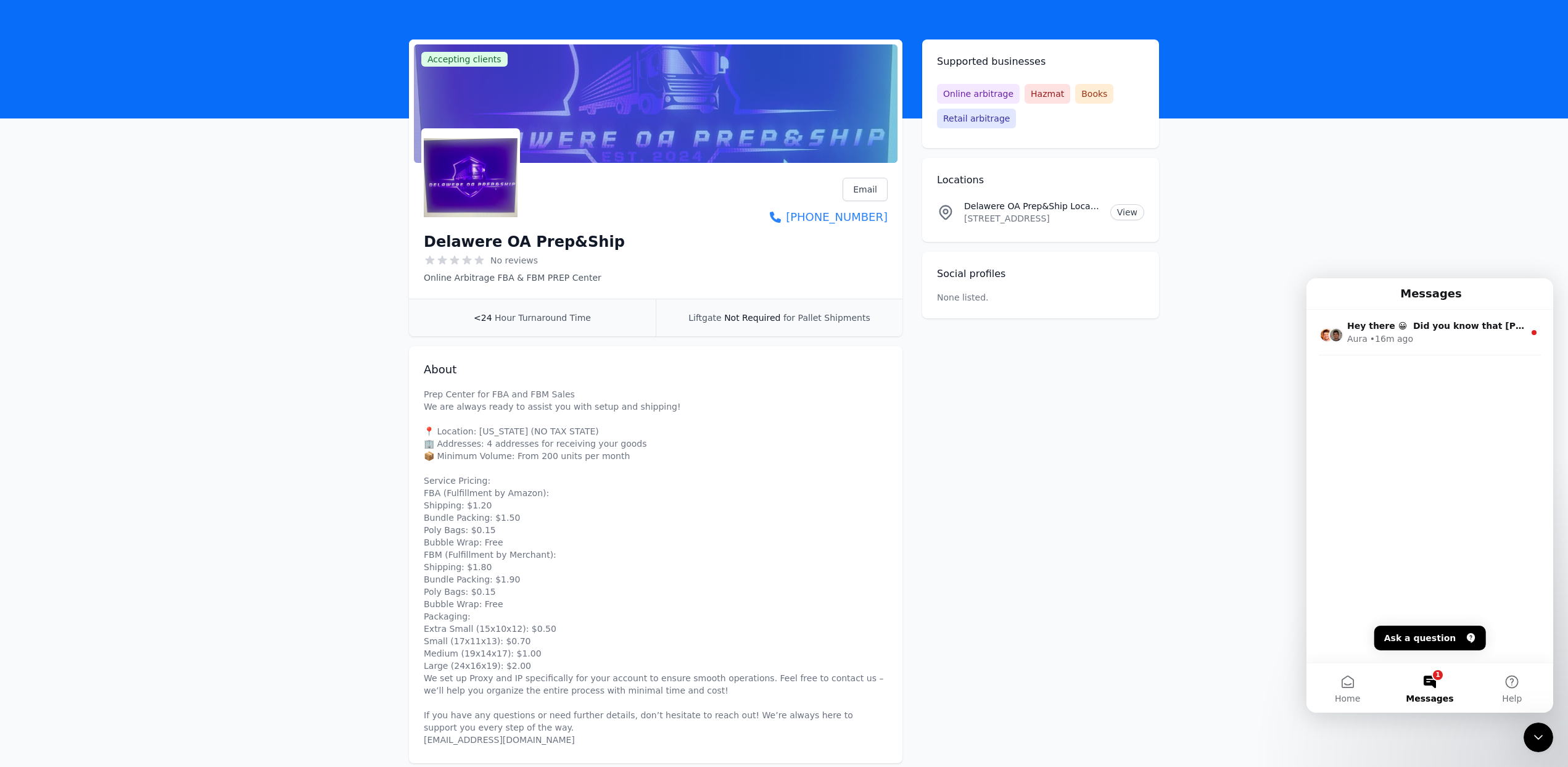
scroll to position [203, 0]
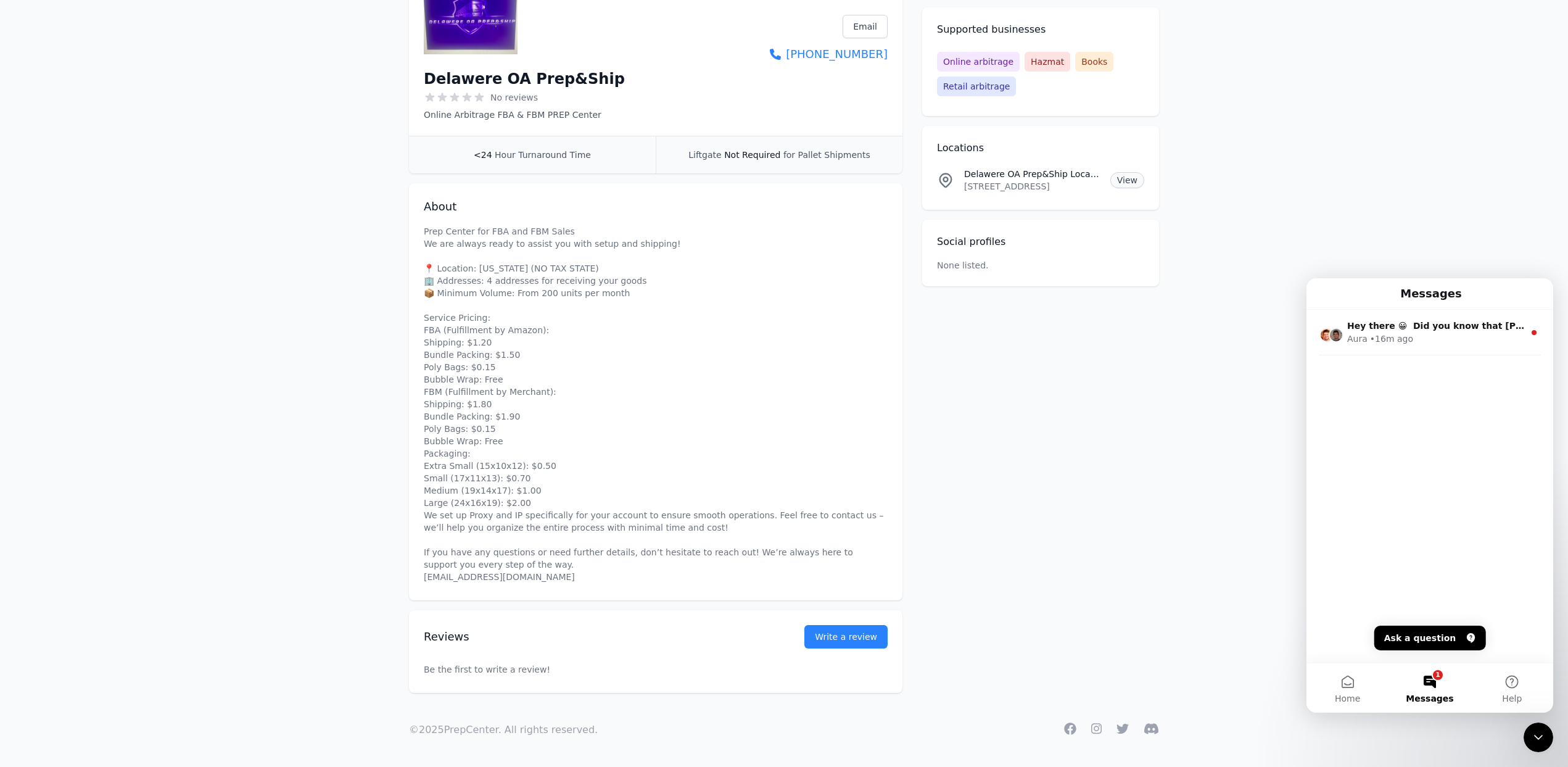
click at [1128, 185] on link "View" at bounding box center [1127, 179] width 34 height 16
click at [1509, 681] on button "Help" at bounding box center [1512, 688] width 82 height 50
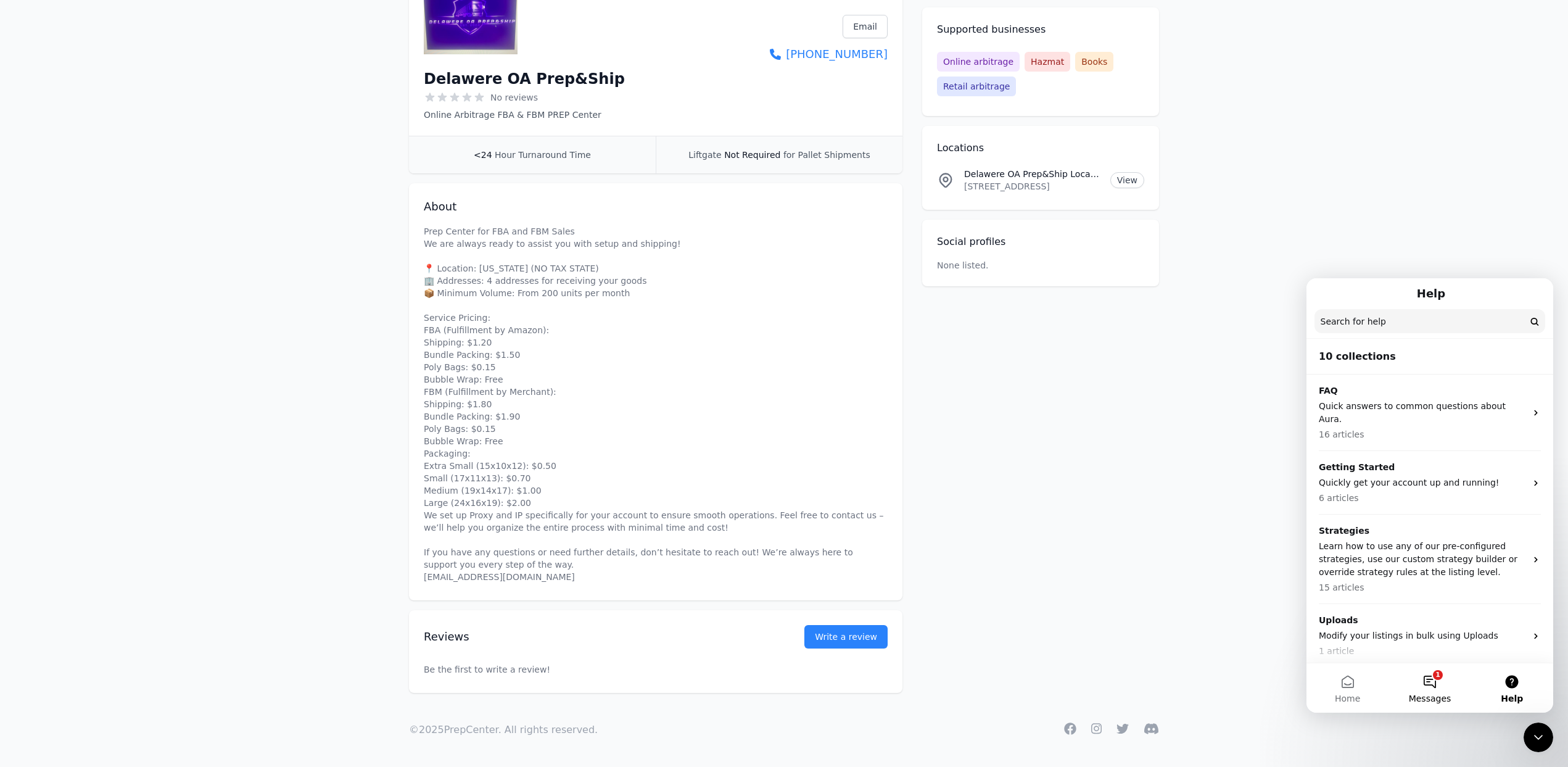
click at [1459, 686] on button "1 Messages" at bounding box center [1428, 688] width 82 height 50
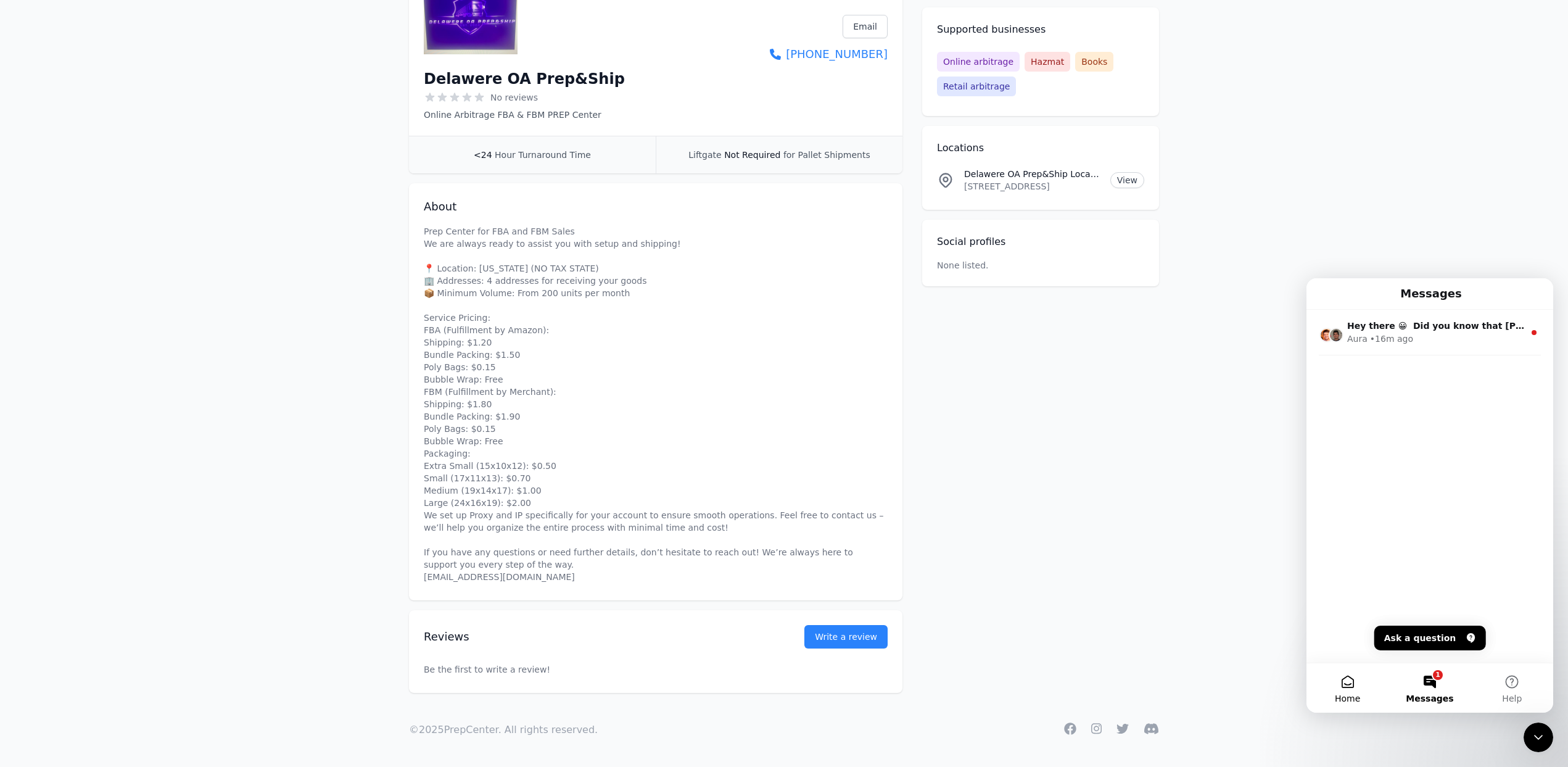
click at [1364, 682] on button "Home" at bounding box center [1347, 688] width 82 height 50
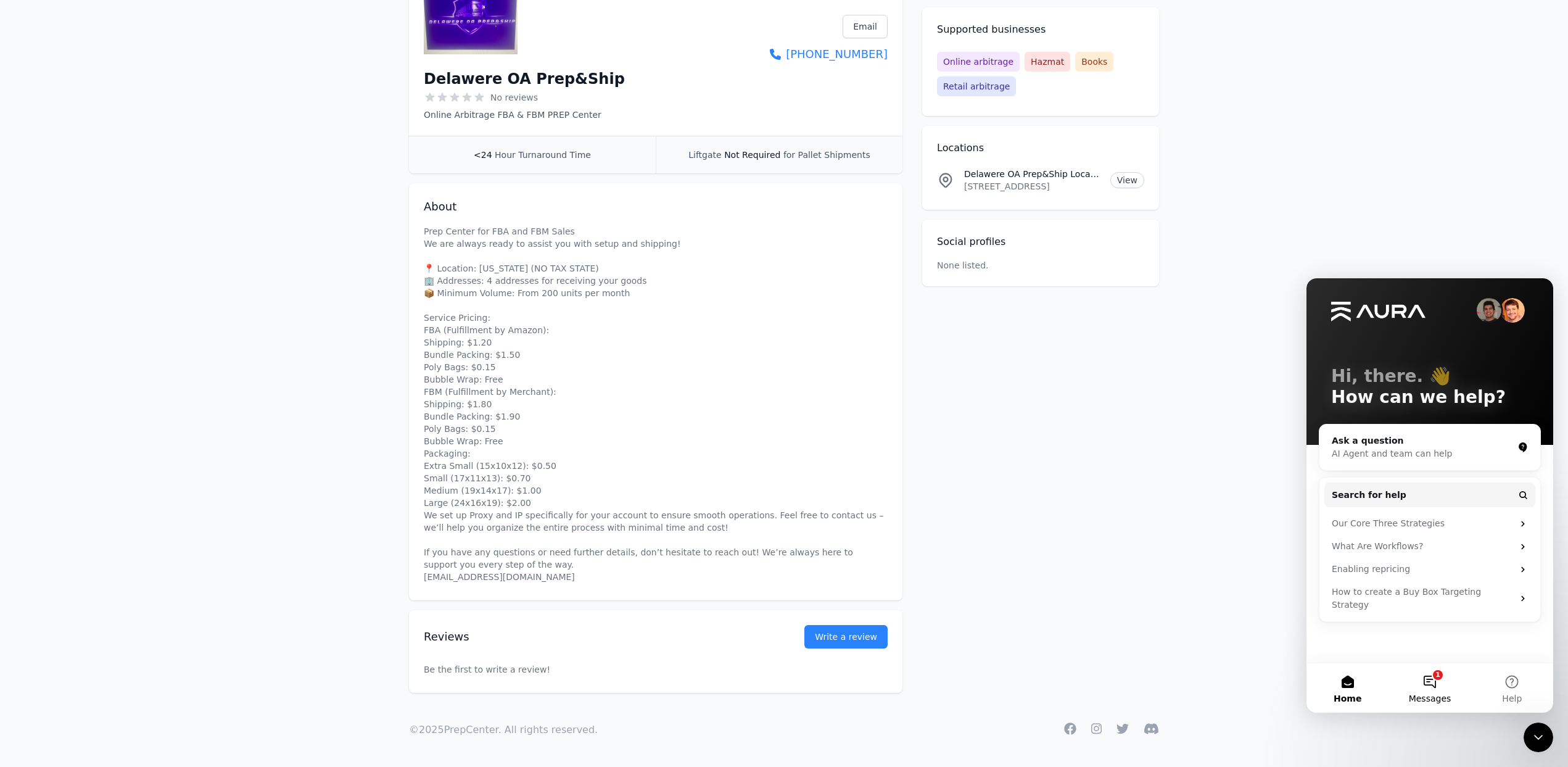
click at [1428, 672] on button "1 Messages" at bounding box center [1428, 688] width 82 height 50
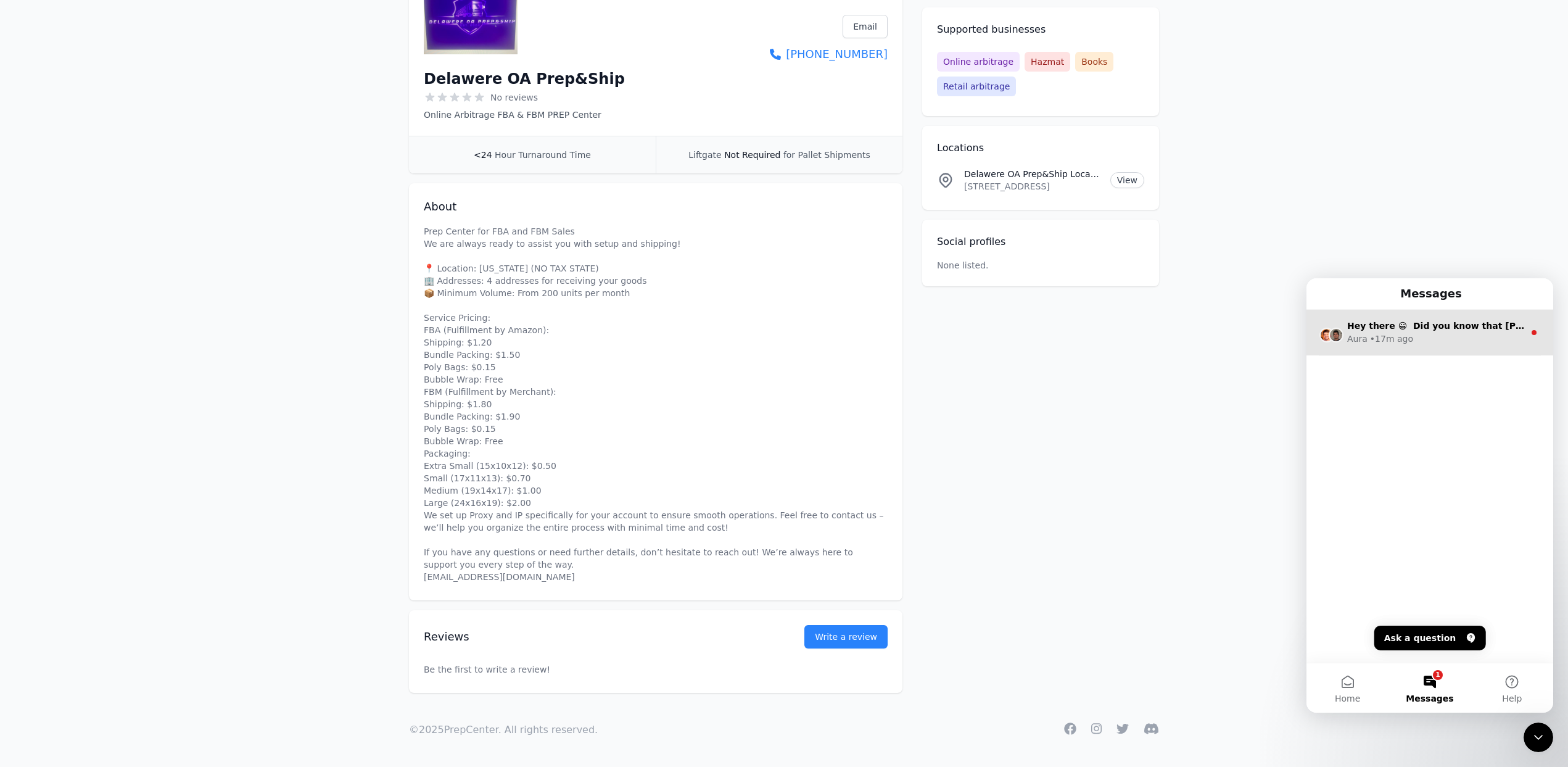
click at [1418, 344] on div "Aura • 17m ago" at bounding box center [1435, 338] width 177 height 13
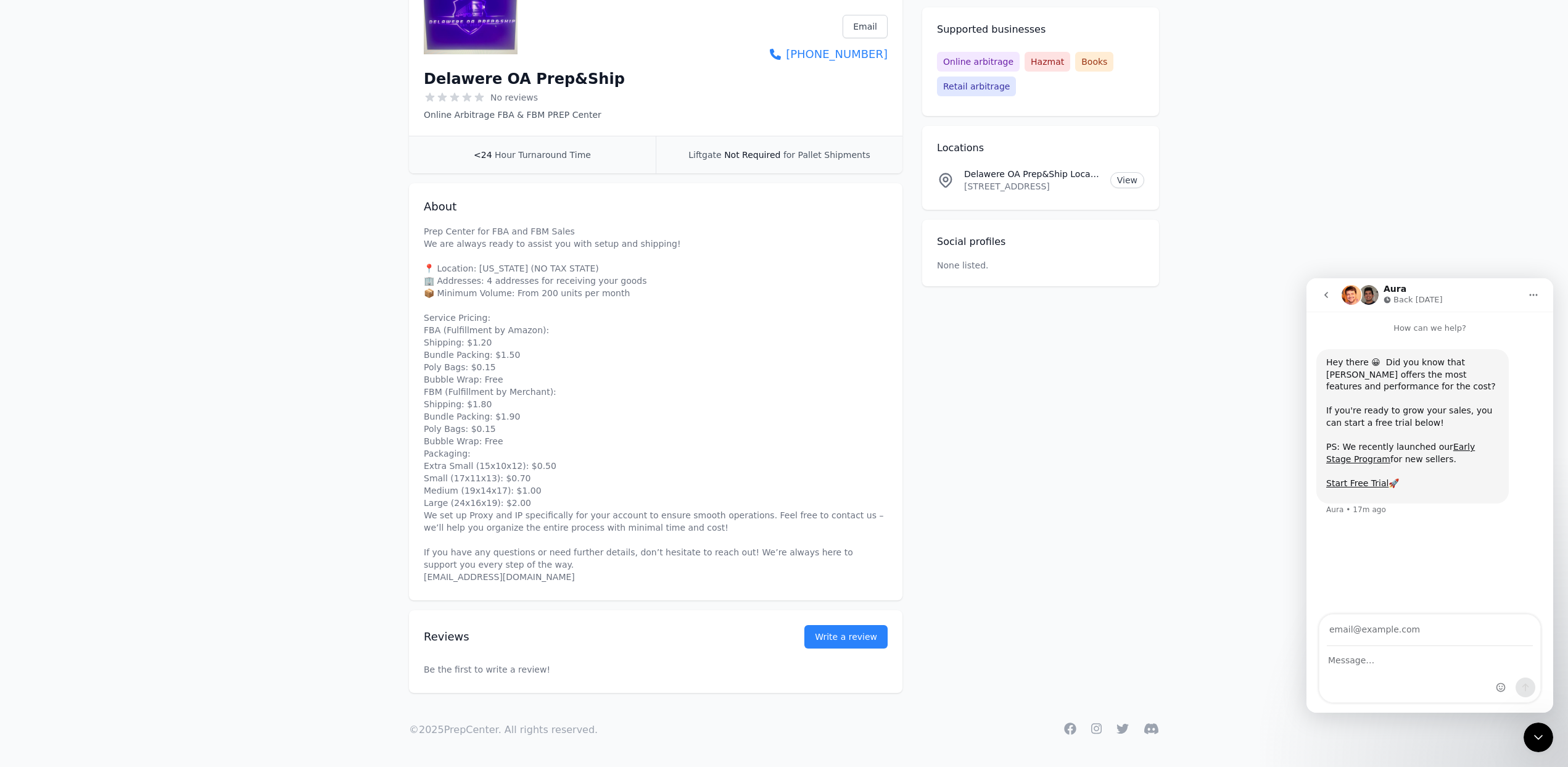
scroll to position [0, 0]
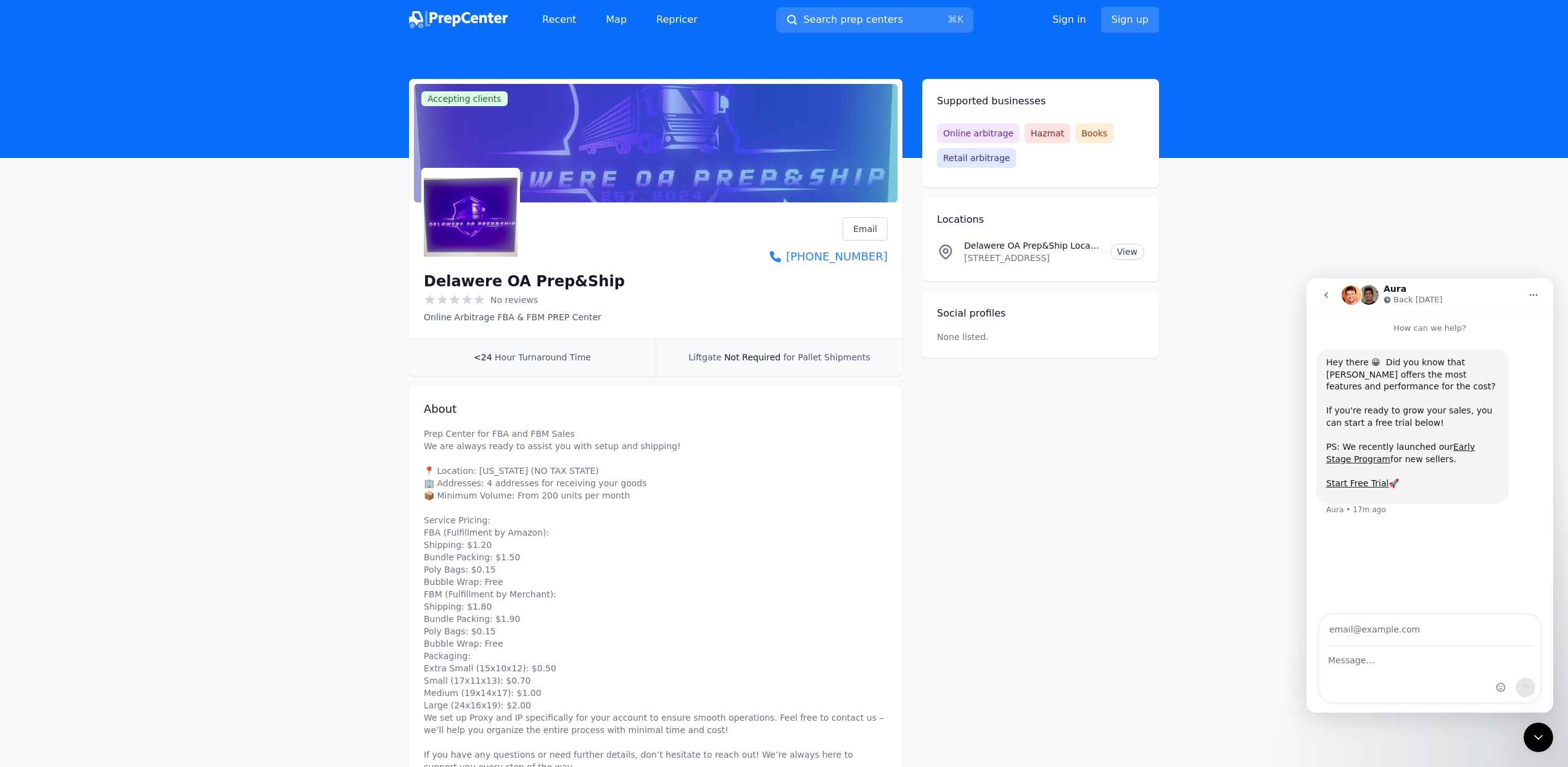
type input "ф"
type input "anton@bridgesupplyco.com"
click at [1364, 659] on textarea "Message…" at bounding box center [1429, 657] width 221 height 21
paste textarea "Hi, I am the owner of this address and business. The listing was created withou…"
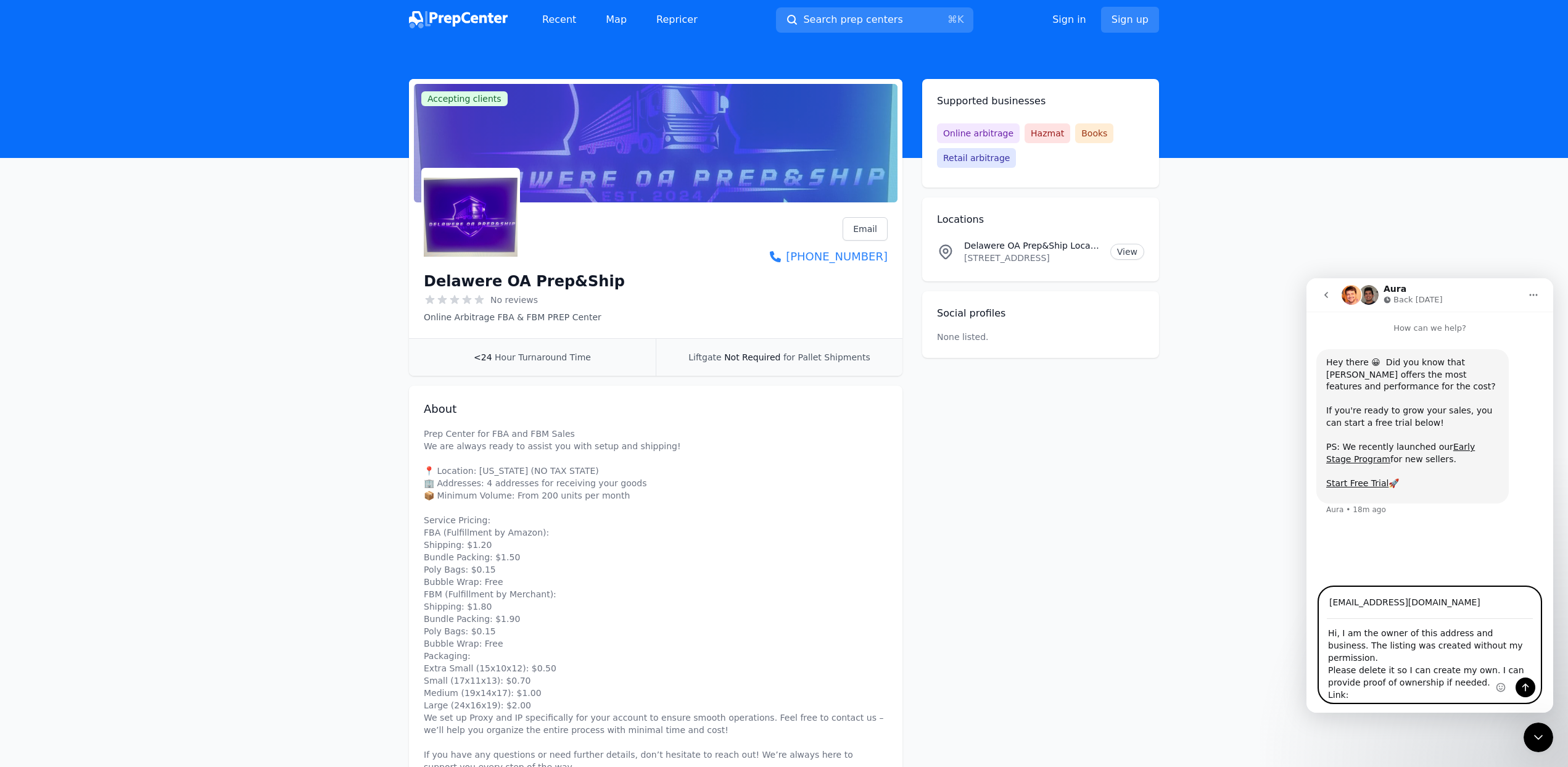
click at [1378, 693] on textarea "Hi, I am the owner of this address and business. The listing was created withou…" at bounding box center [1429, 660] width 221 height 83
paste textarea "https://prepcenter.com/p/5611fca1-9575-48d1-9f18-a97f3f4310e7"
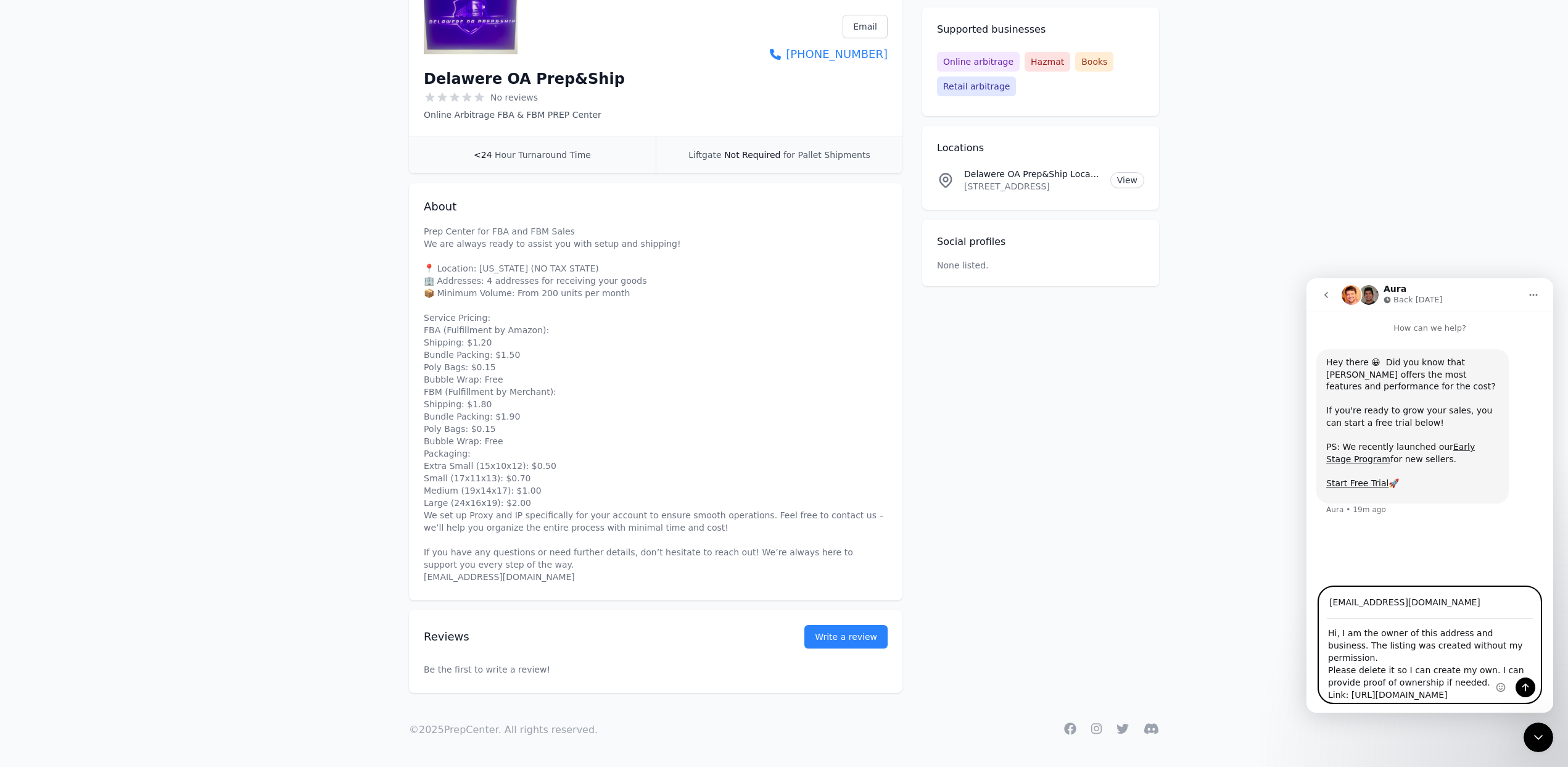
type textarea "Hi, I am the owner of this address and business. The listing was created withou…"
click at [1520, 682] on icon "Send a message…" at bounding box center [1524, 687] width 10 height 10
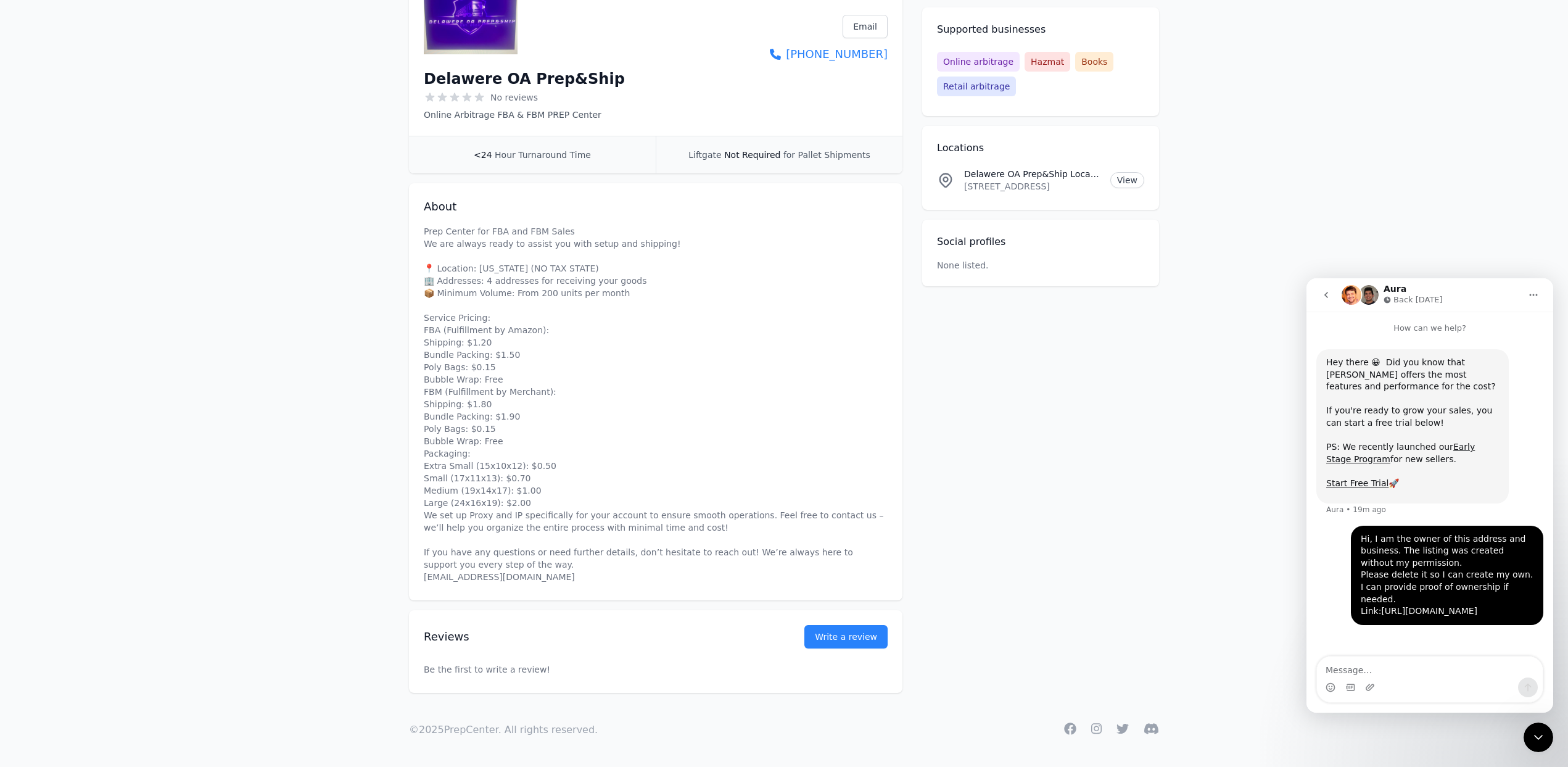
click at [1433, 606] on link "https://prepcenter.com/p/5611fca1-9575-48d1-9f18-a97f3f4310e7" at bounding box center [1429, 610] width 96 height 10
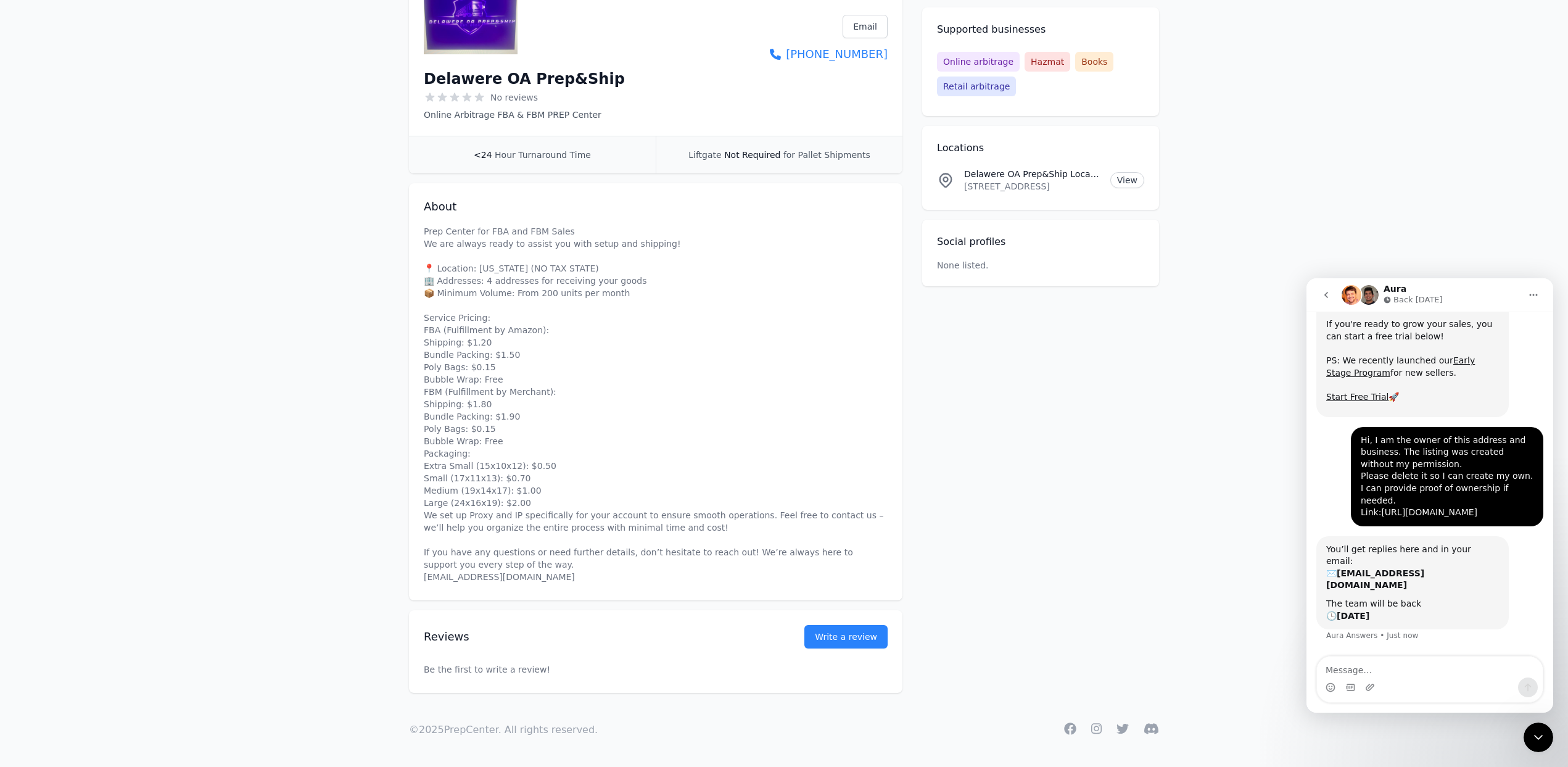
scroll to position [95, 0]
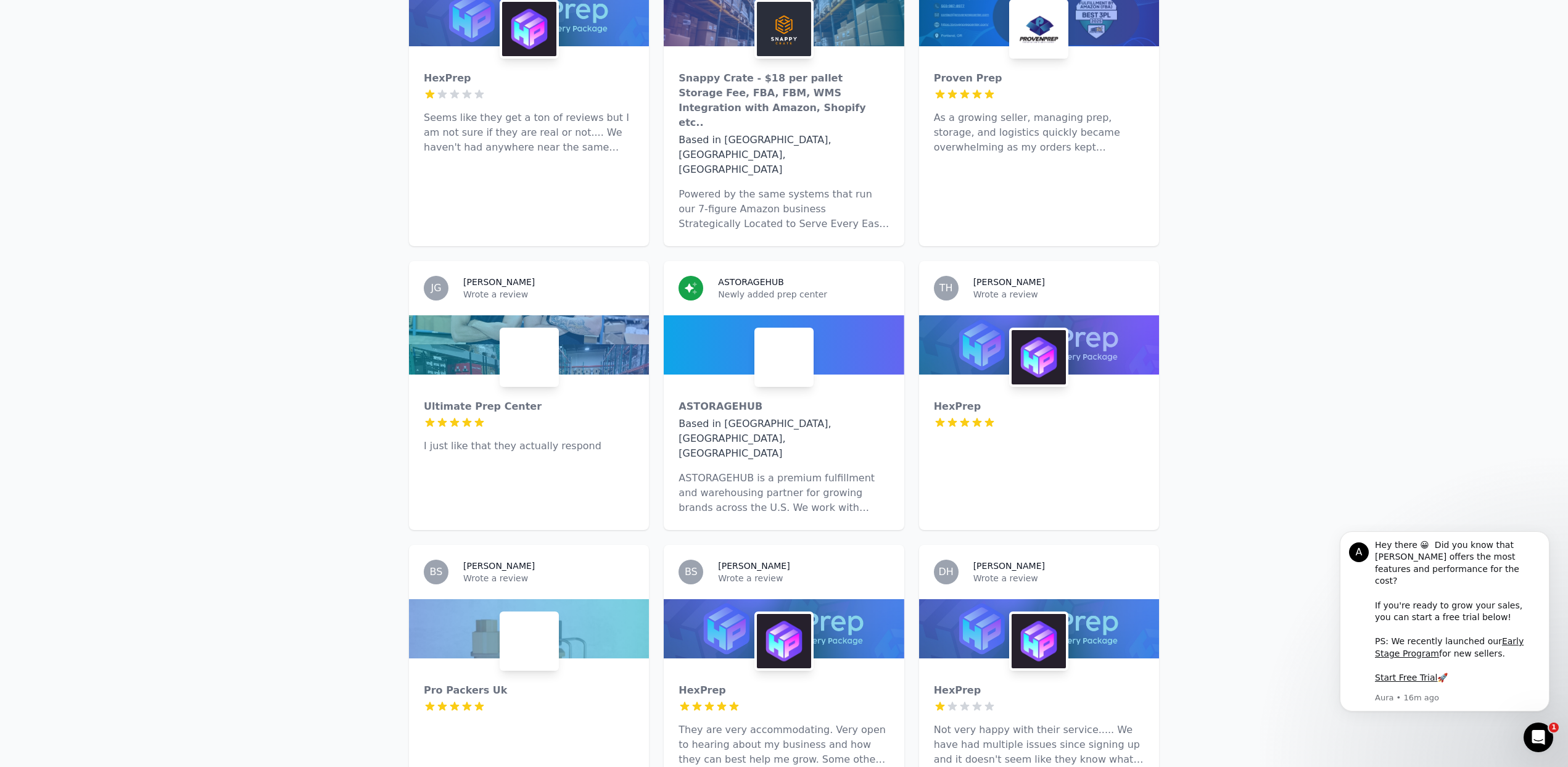
scroll to position [8336, 0]
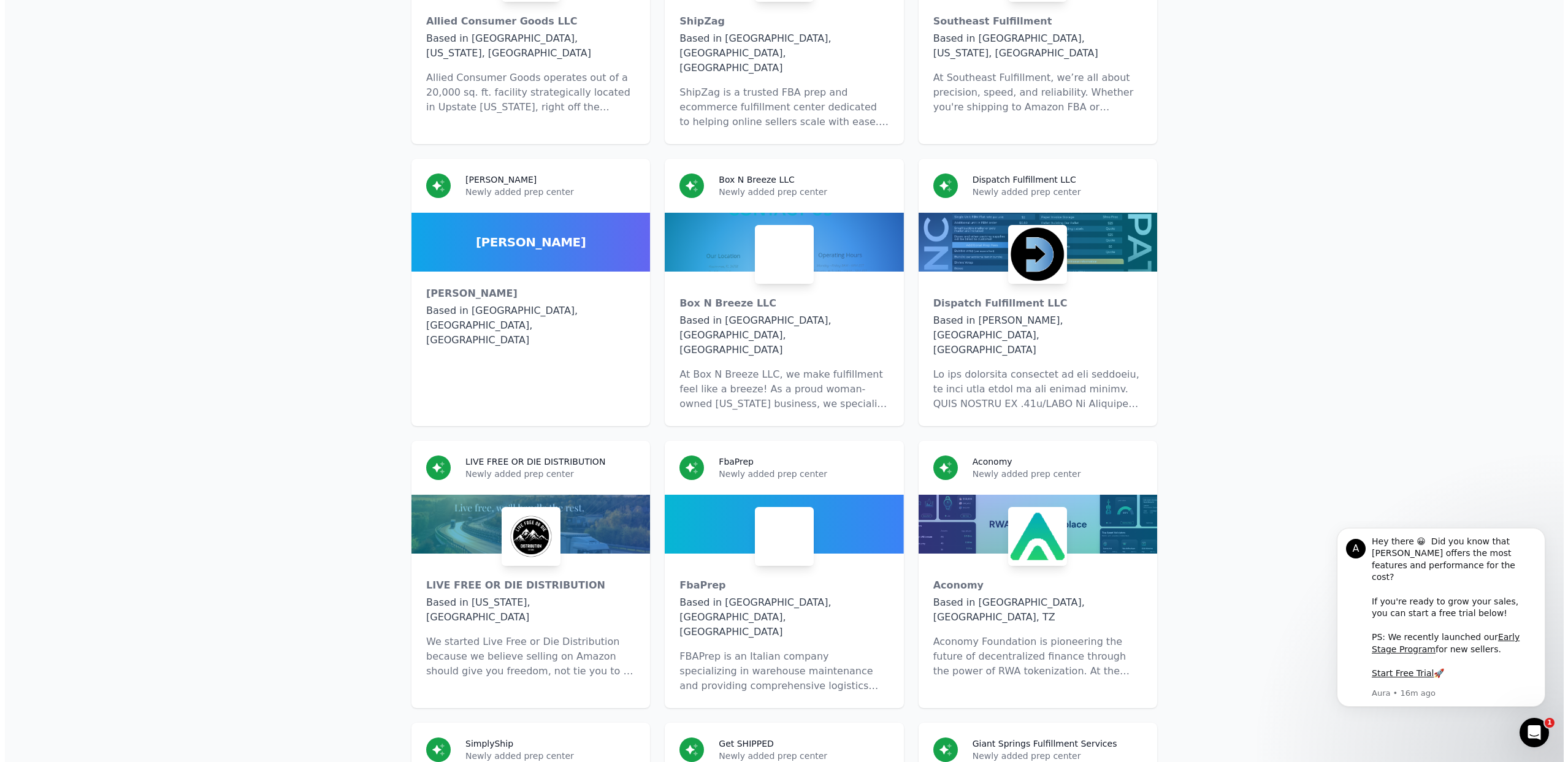
scroll to position [0, 0]
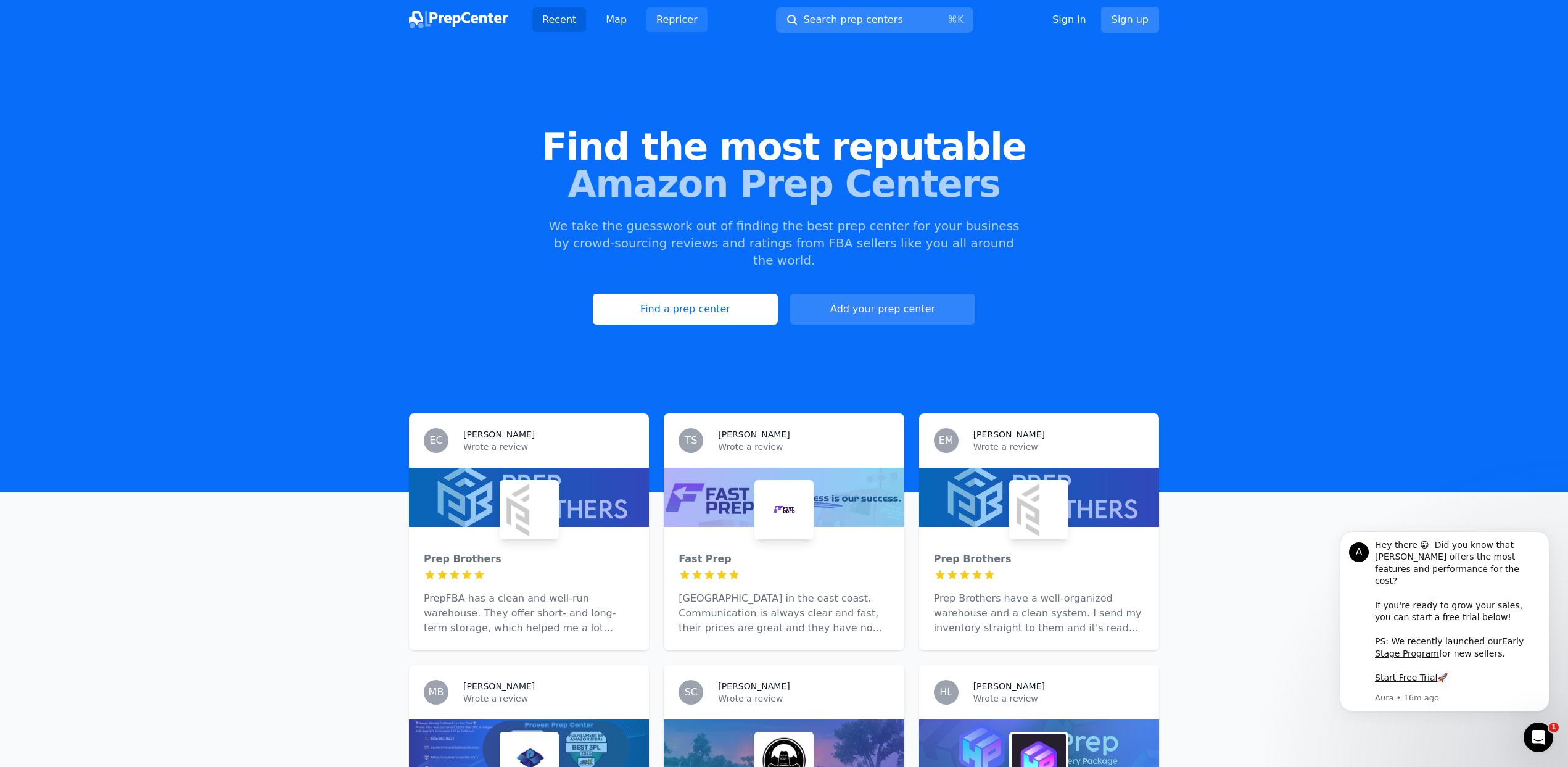
click at [650, 19] on link "Repricer" at bounding box center [677, 20] width 61 height 25
click at [1074, 26] on link "Sign in" at bounding box center [1068, 20] width 34 height 15
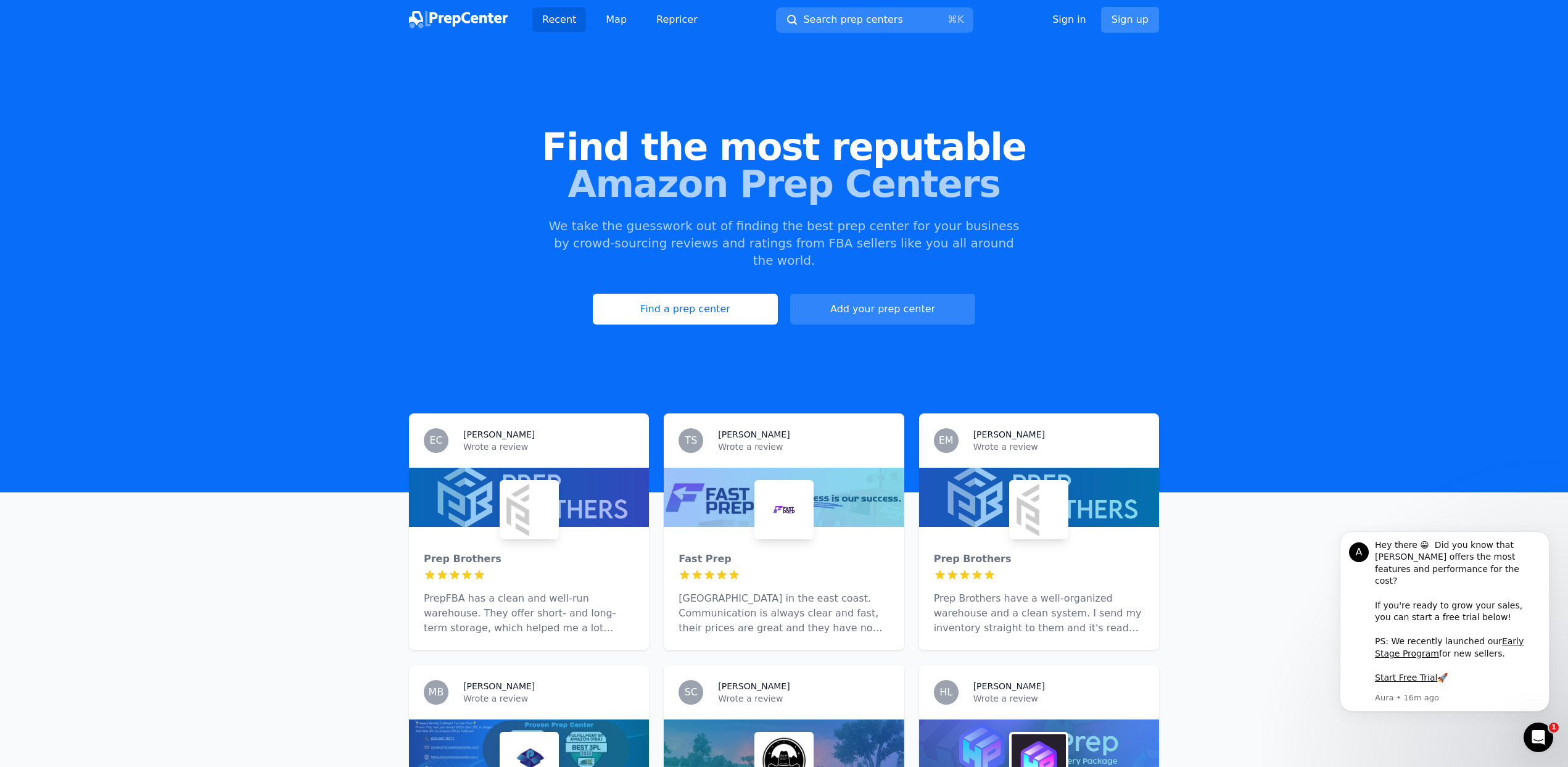
click at [1122, 27] on link "Sign up" at bounding box center [1129, 20] width 58 height 26
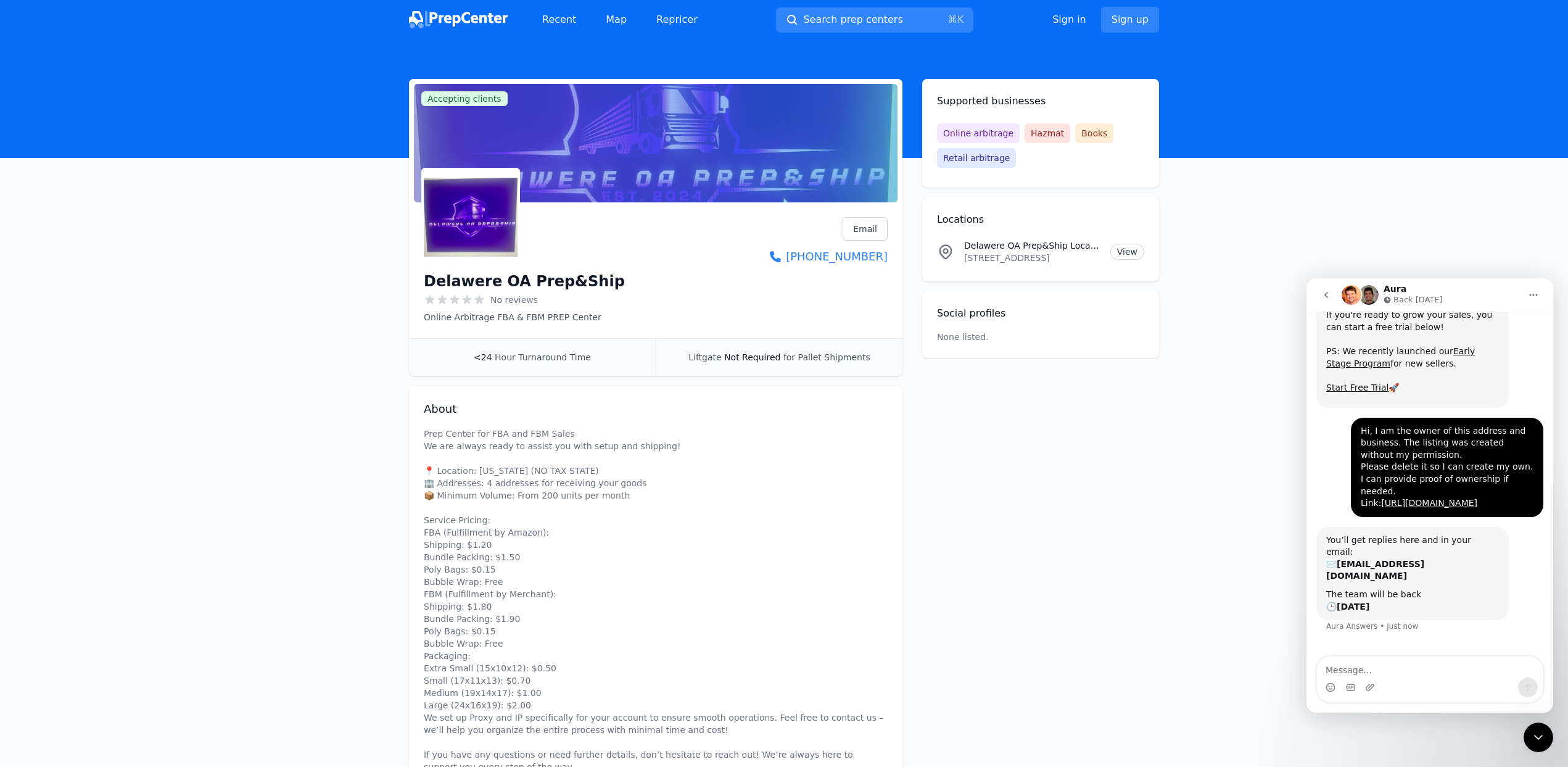
click at [466, 25] on img at bounding box center [458, 20] width 99 height 17
